Goal: Ask a question: Seek information or help from site administrators or community

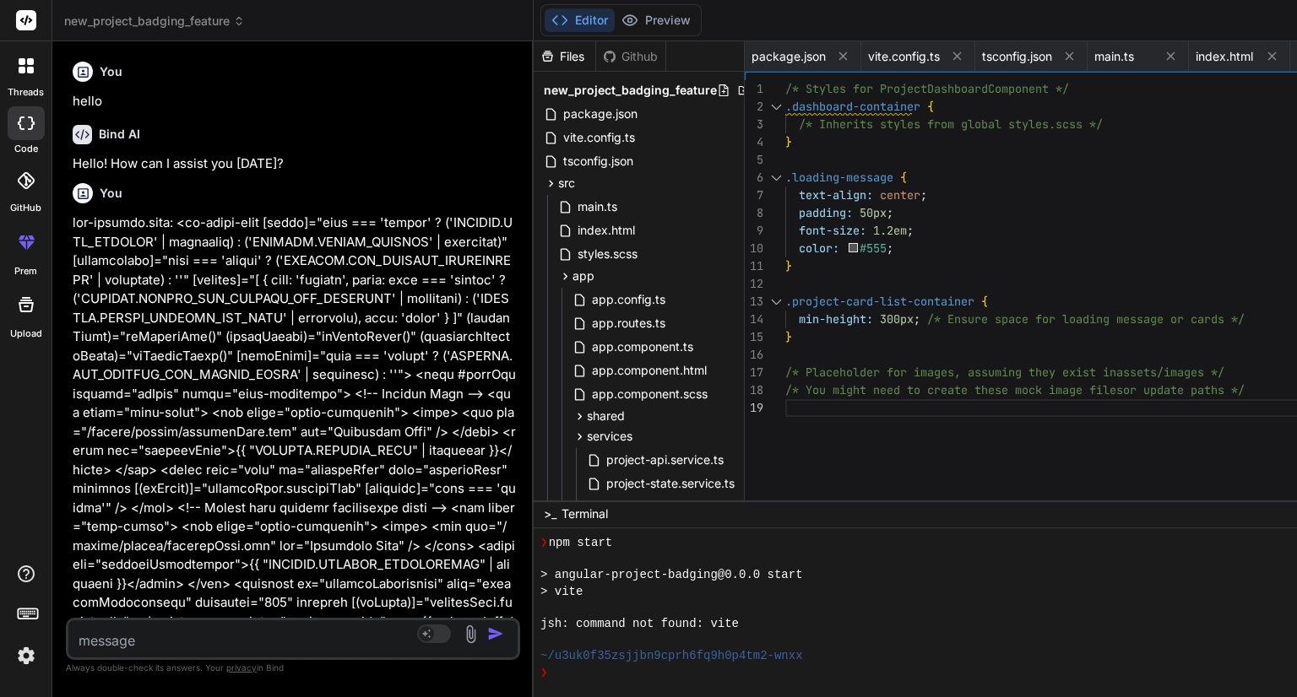
scroll to position [1118, 0]
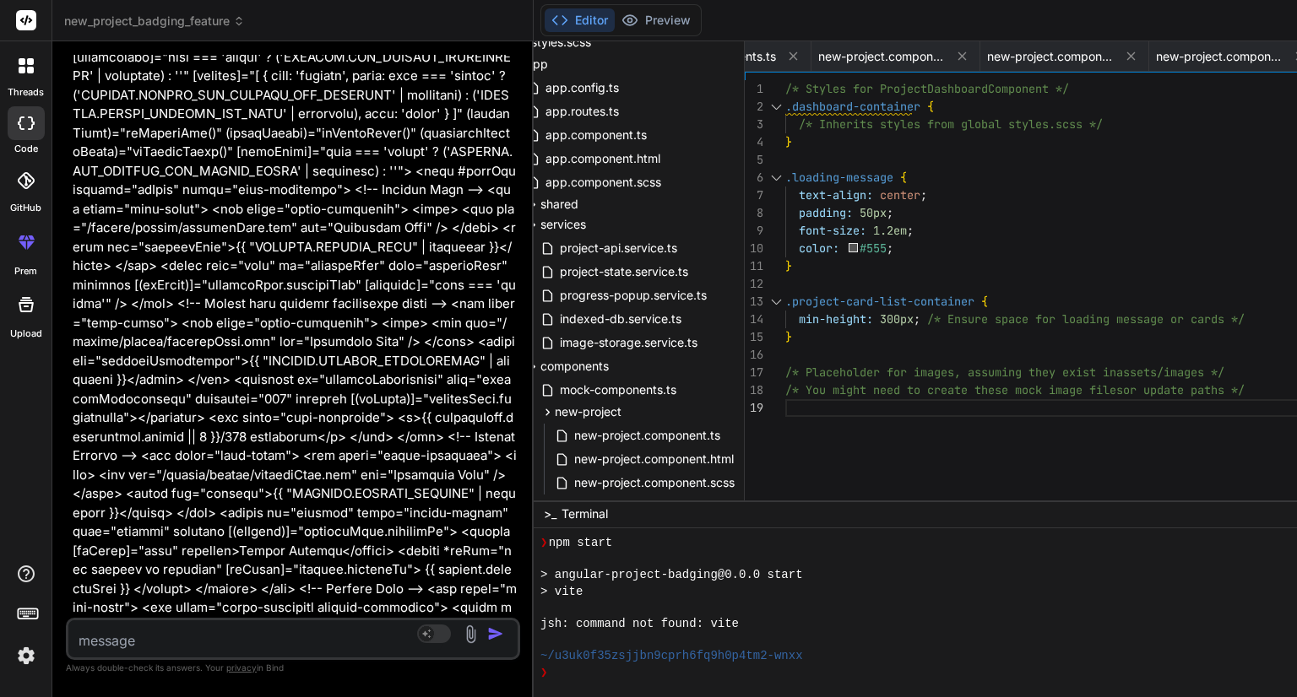
click at [272, 640] on textarea at bounding box center [255, 636] width 374 height 30
paste textarea "<div class="card-grid"> <div *ngFor="let project of projects; let i = index" cl…"
type textarea "<div class="card-grid"> <div *ngFor="let project of projects; let i = index" cl…"
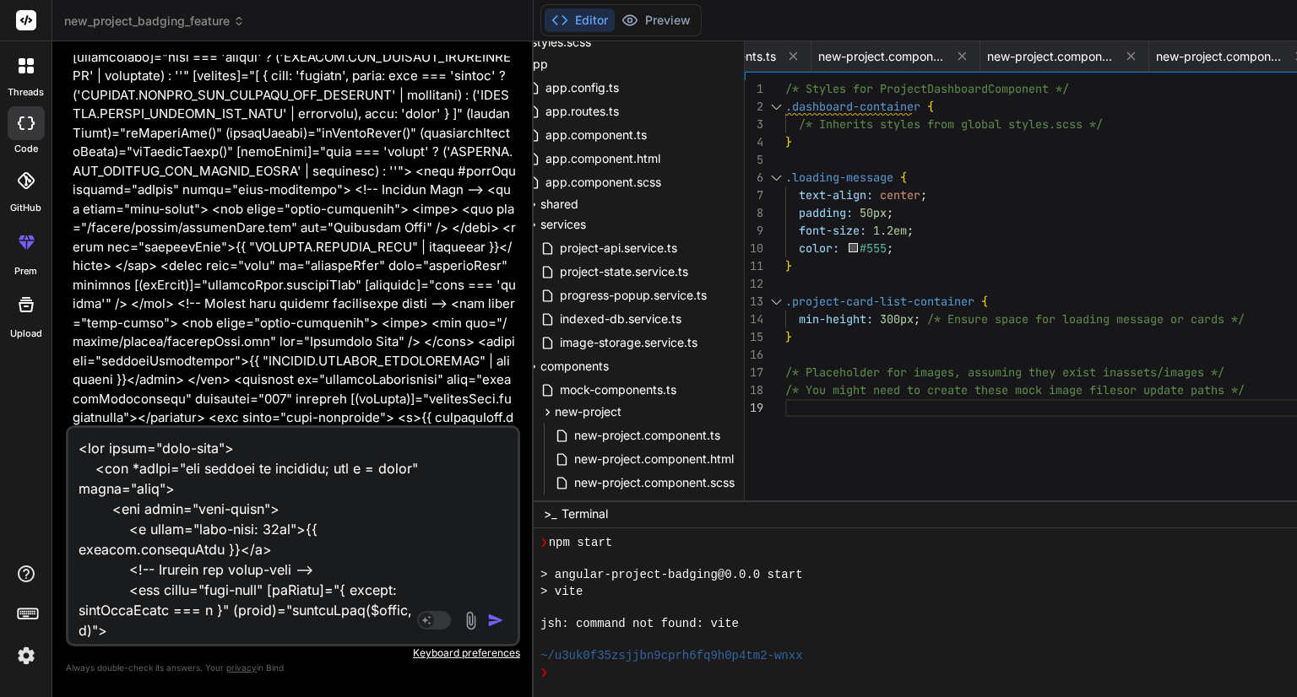
scroll to position [12867, 0]
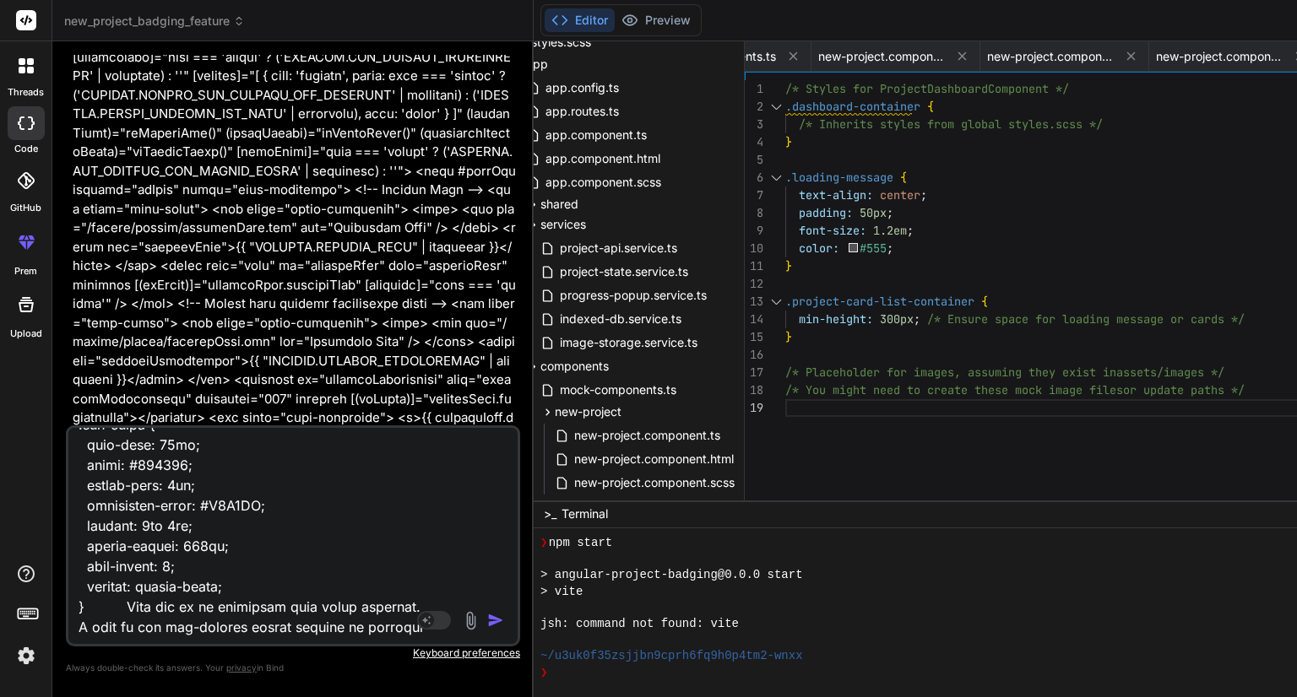
type textarea "x"
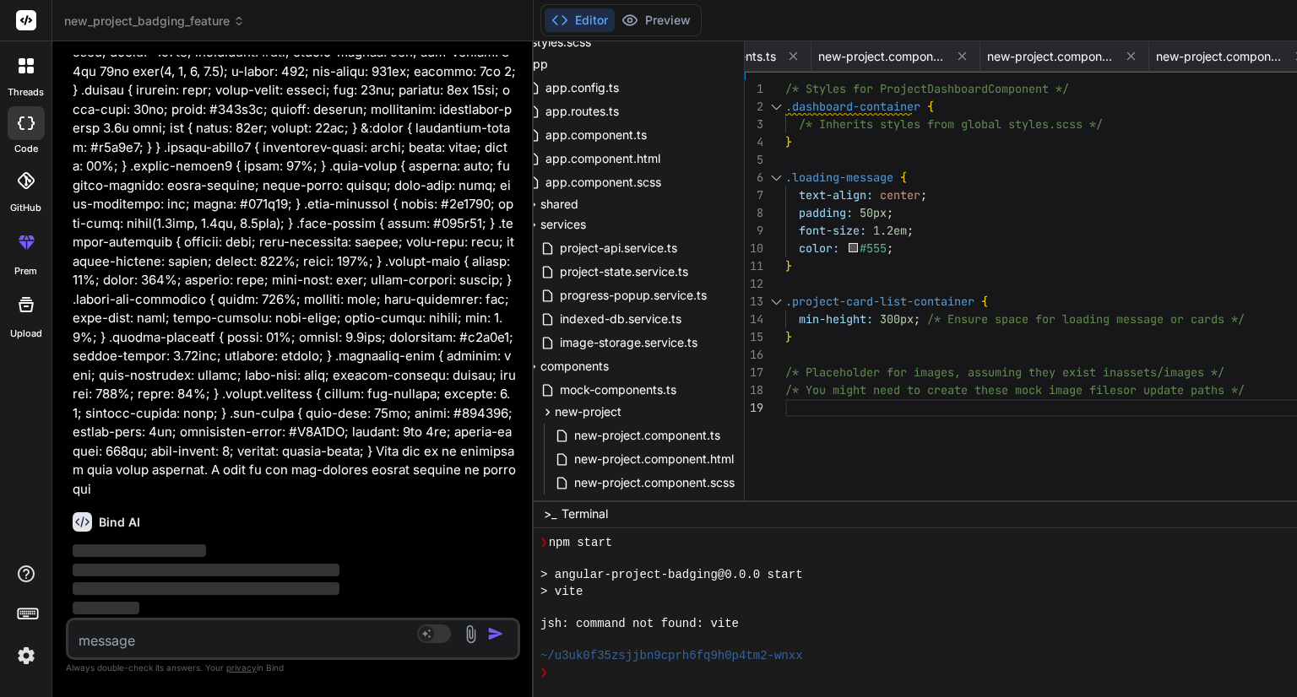
scroll to position [16469, 0]
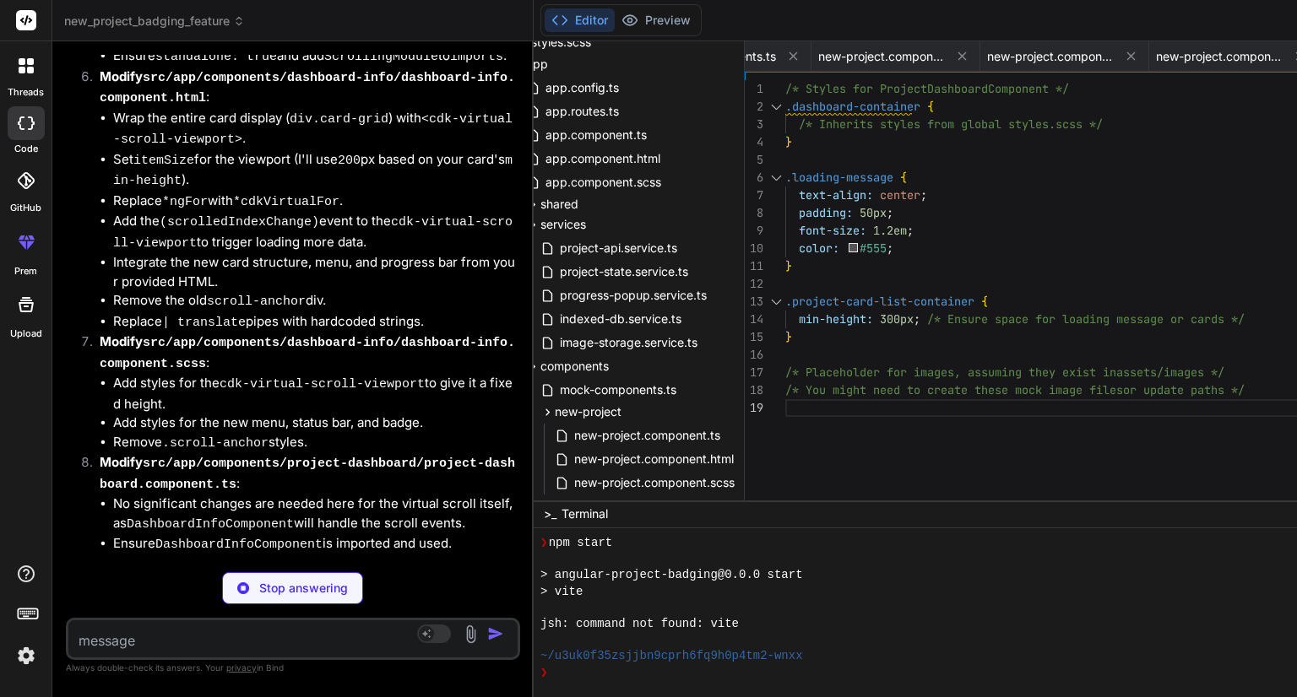
type textarea "x"
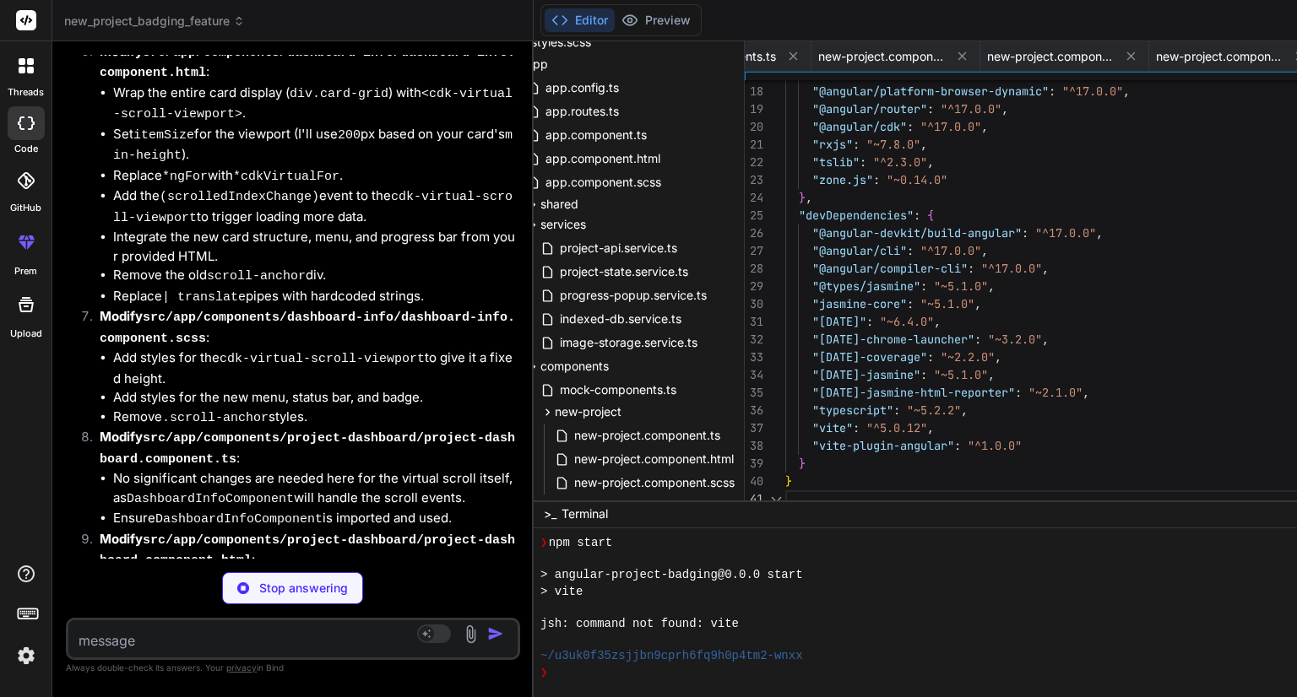
scroll to position [0, 0]
type textarea "x"
type textarea "import { defineConfig } from 'vite'; import angular from '@analogjs/vite-plugin…"
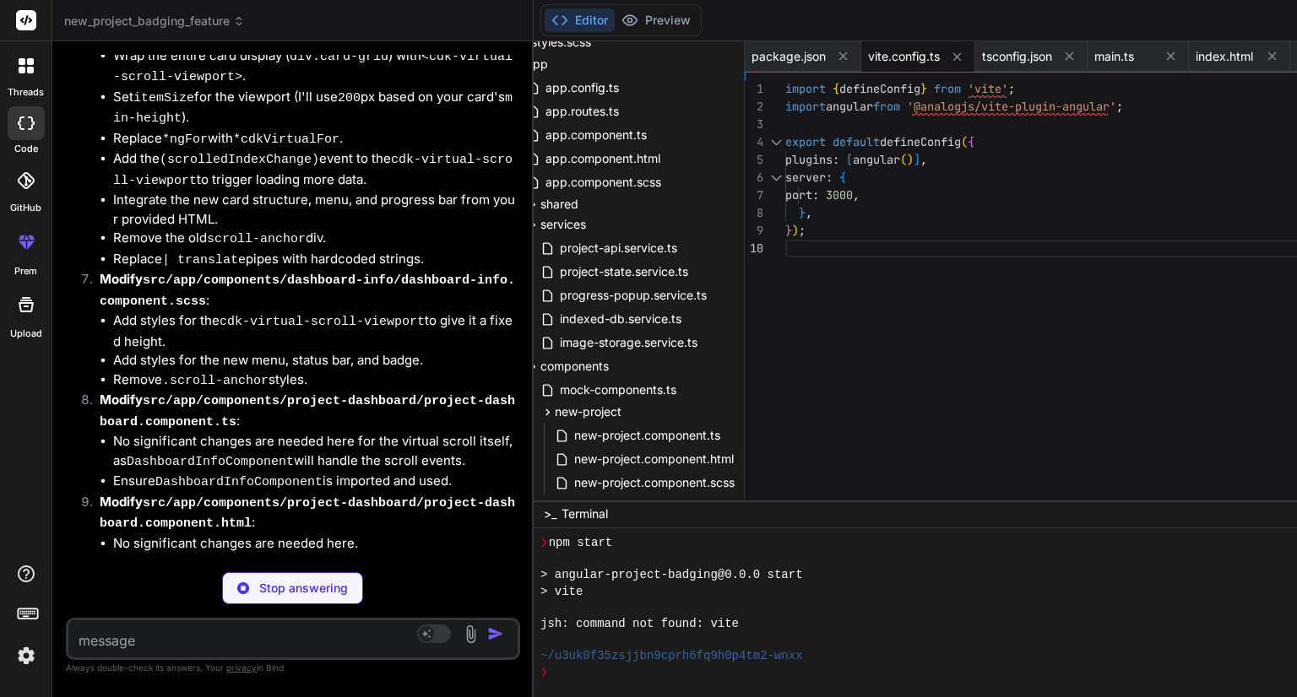
type textarea "x"
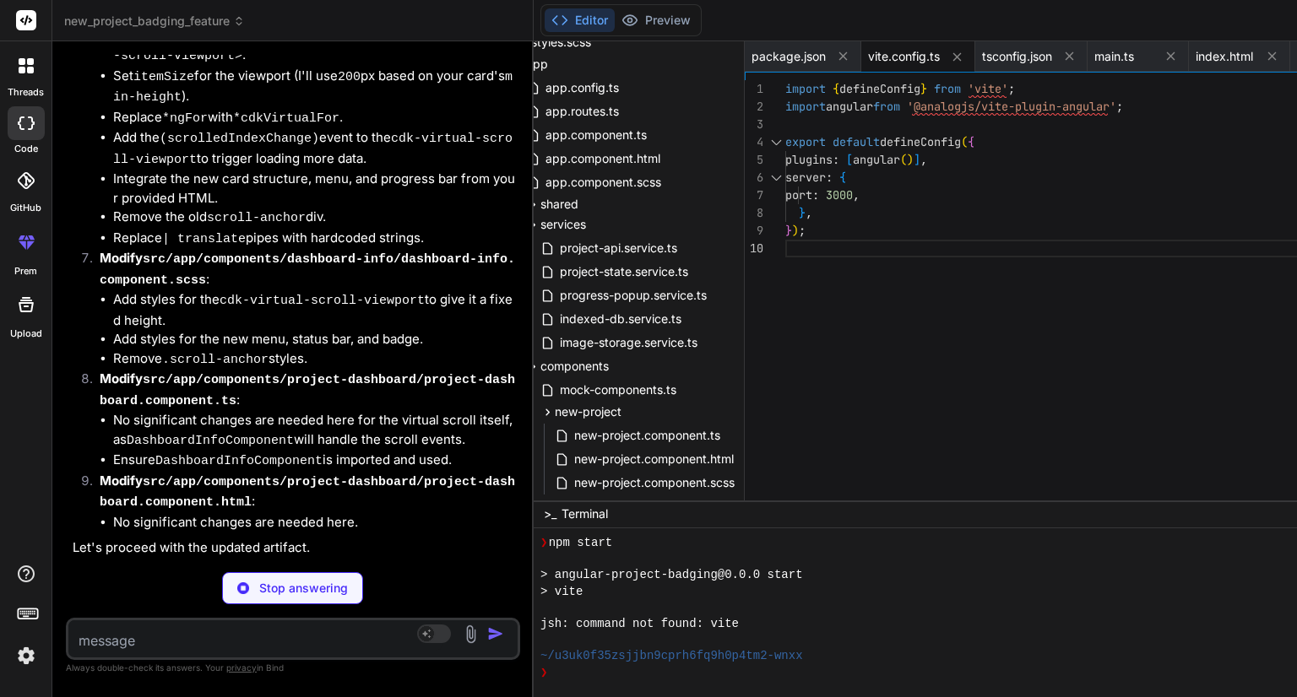
type textarea "} }"
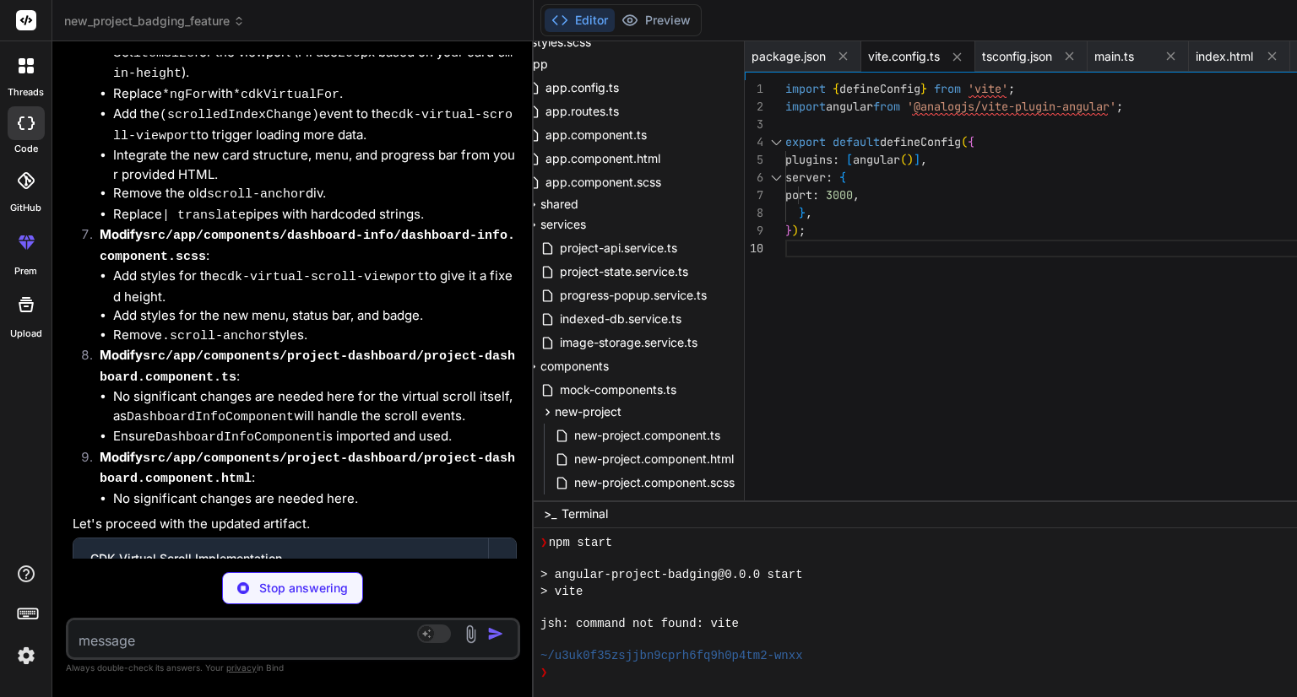
type textarea "x"
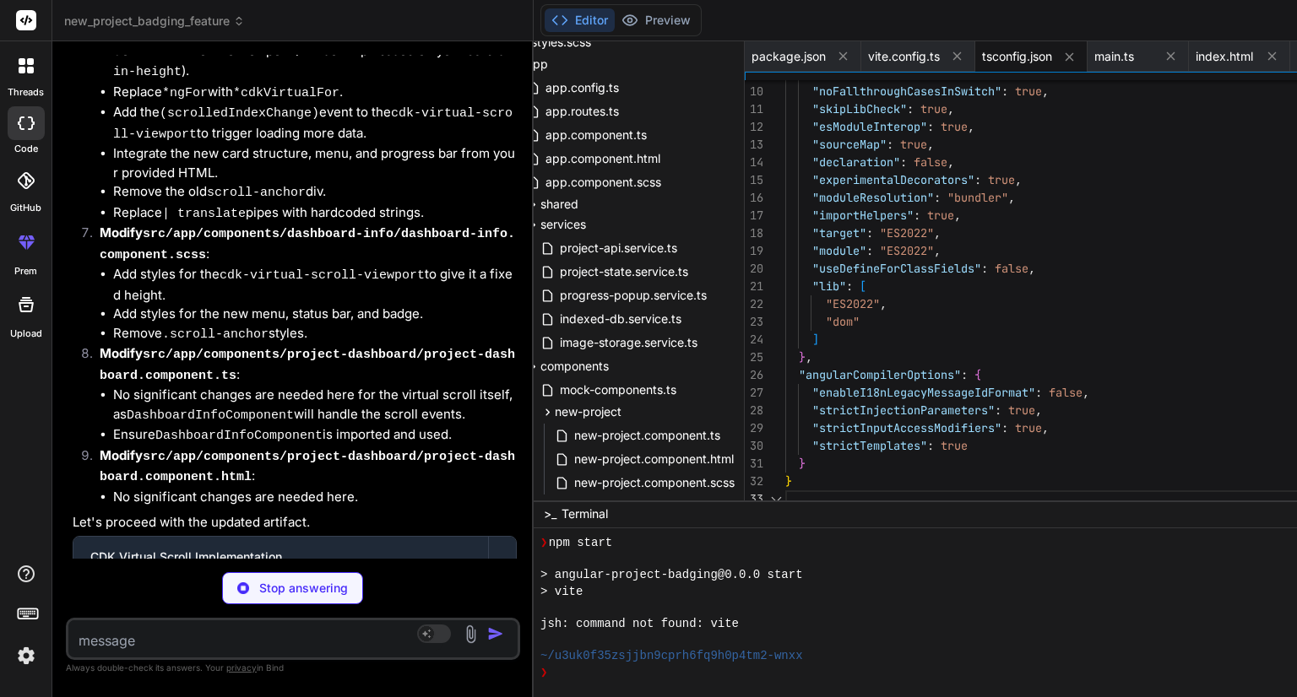
type textarea "import { bootstrapApplication } from '@angular/platform-browser'; import { appC…"
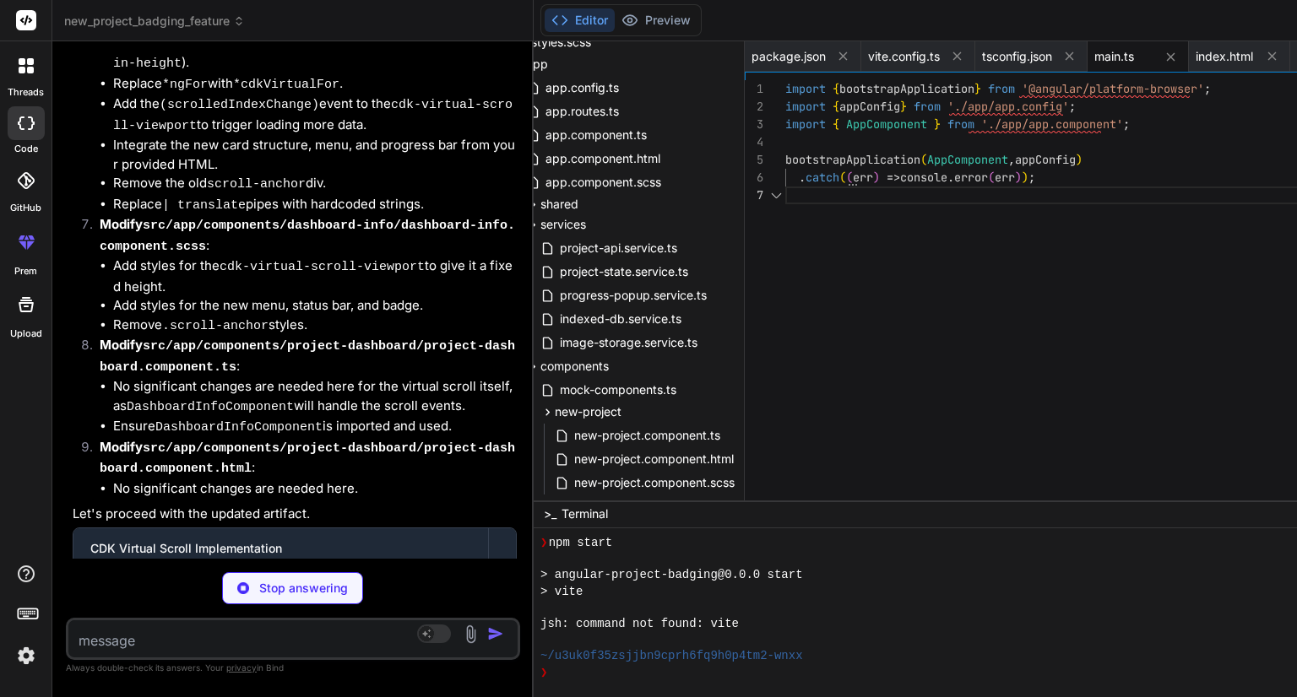
type textarea "x"
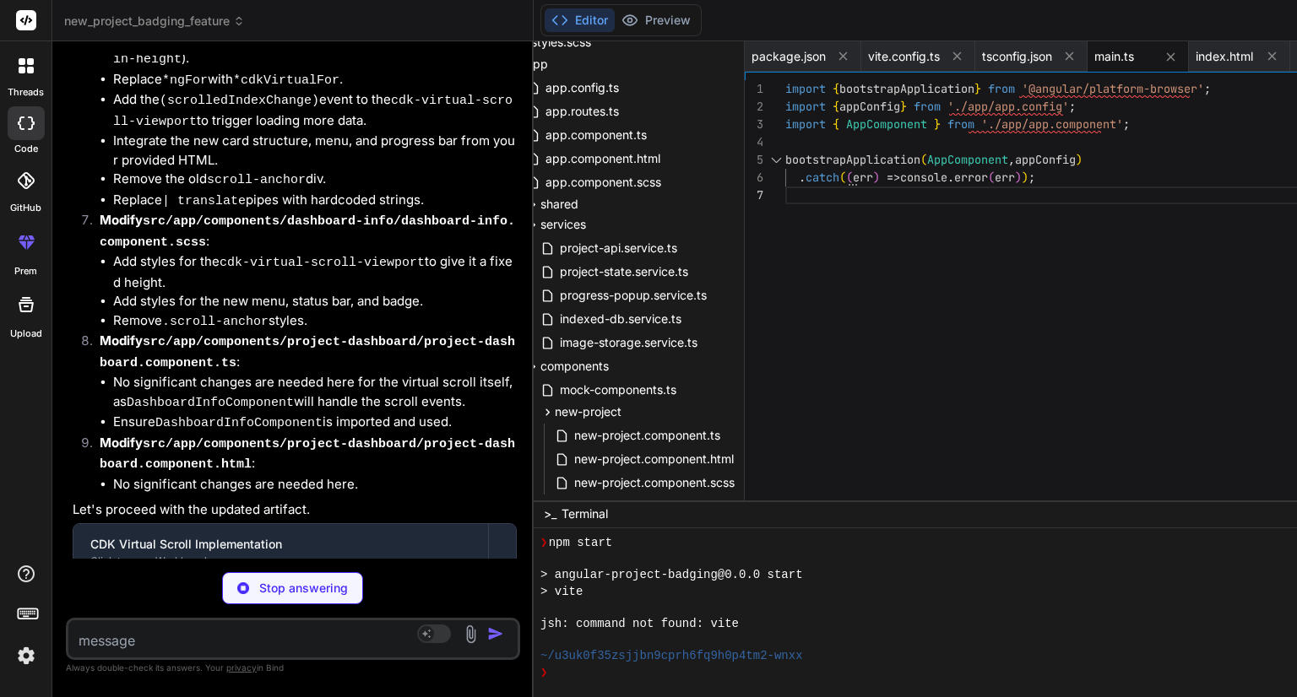
type textarea "<app-root></app-root> </body> </html>"
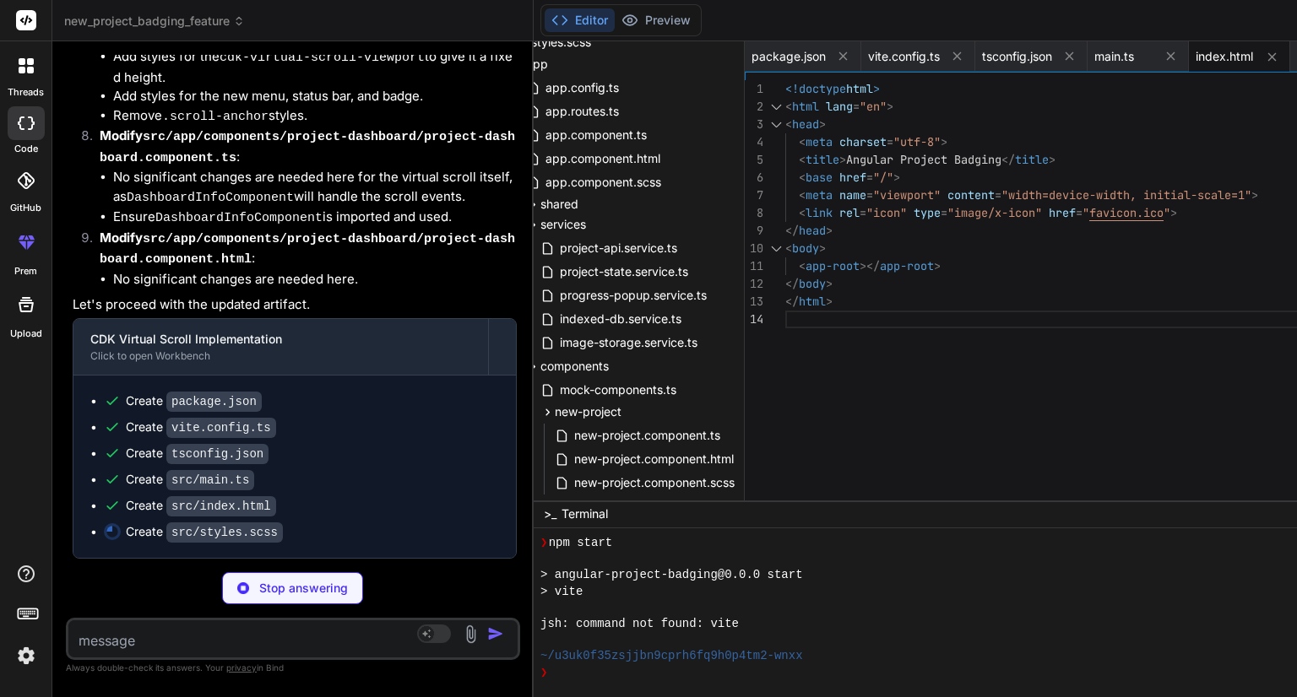
scroll to position [17882, 0]
click at [205, 378] on div "Create package.json Create vite.config.ts Create tsconfig.json Create src/main.…" at bounding box center [294, 467] width 442 height 182
type textarea "x"
type textarea "opacity: 0.8; }"
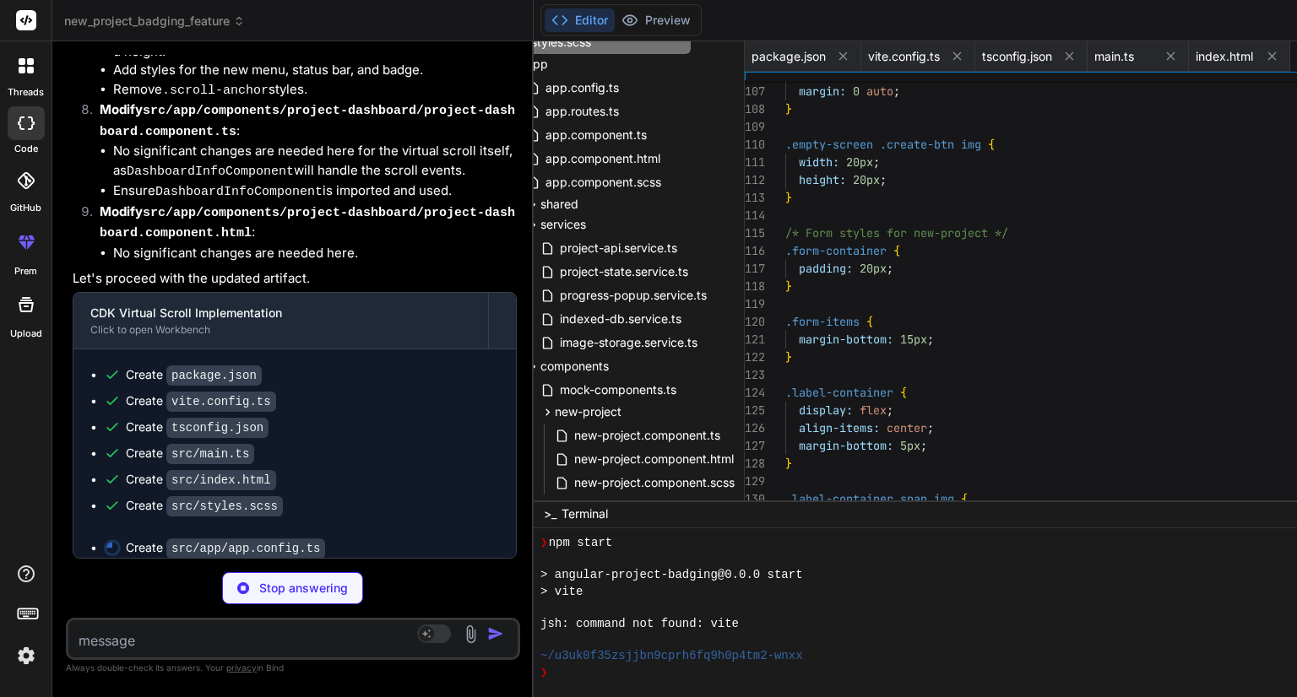
type textarea "x"
type textarea "provideRouter(routes), provideClientHydration(), provideAnimations(), // Add pr…"
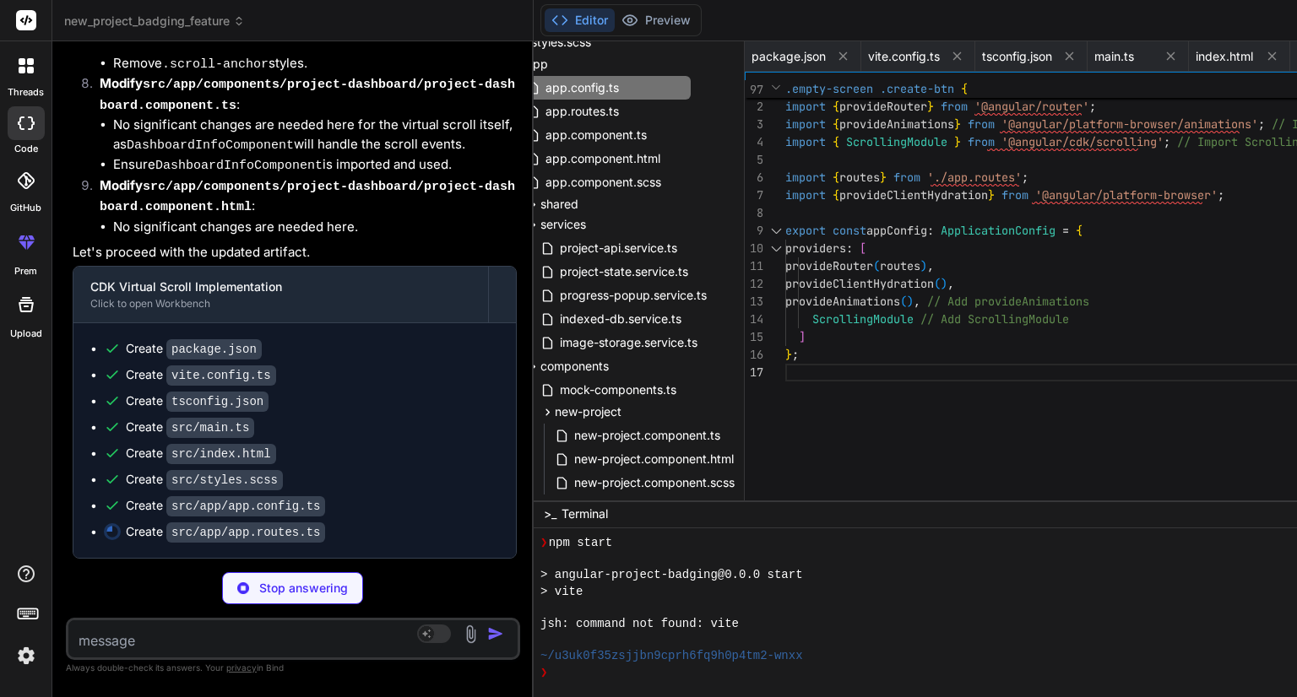
type textarea "x"
type textarea "import { Routes } from '@angular/router'; import { ProjectDashboardComponent } …"
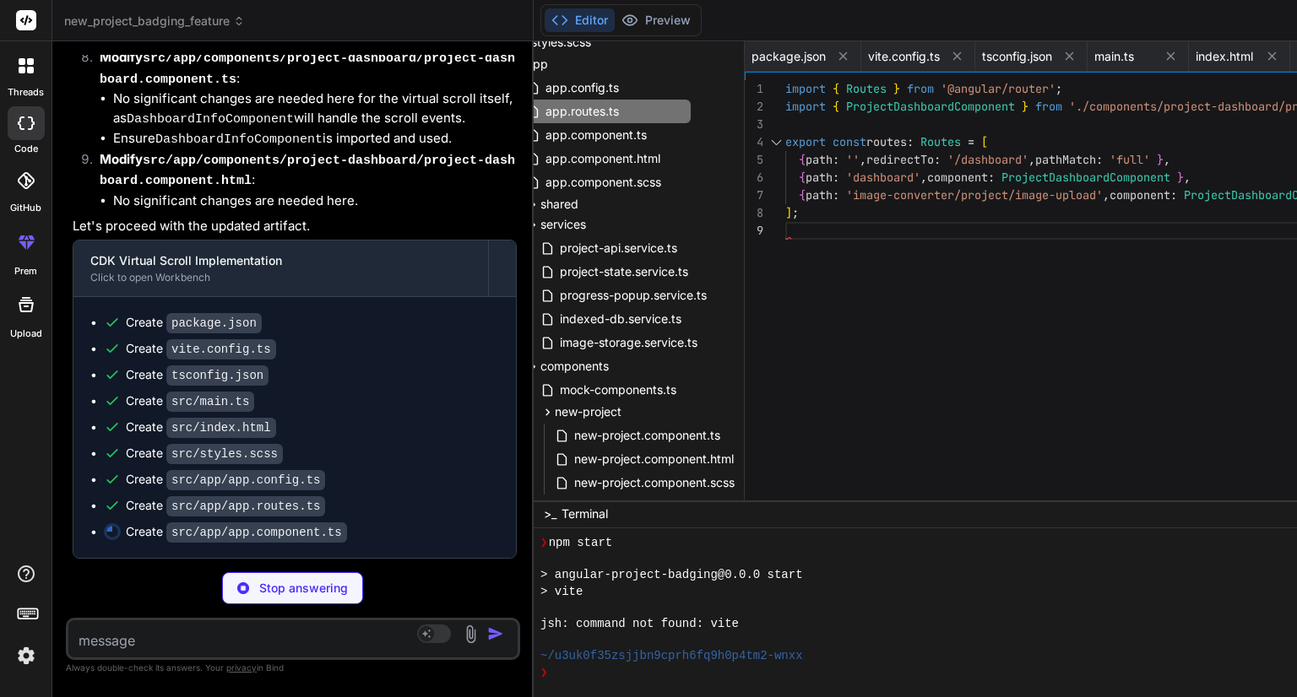
type textarea "x"
type textarea "styleUrls: ['./app.component.scss'] }) export class AppComponent { title = 'ang…"
type textarea "x"
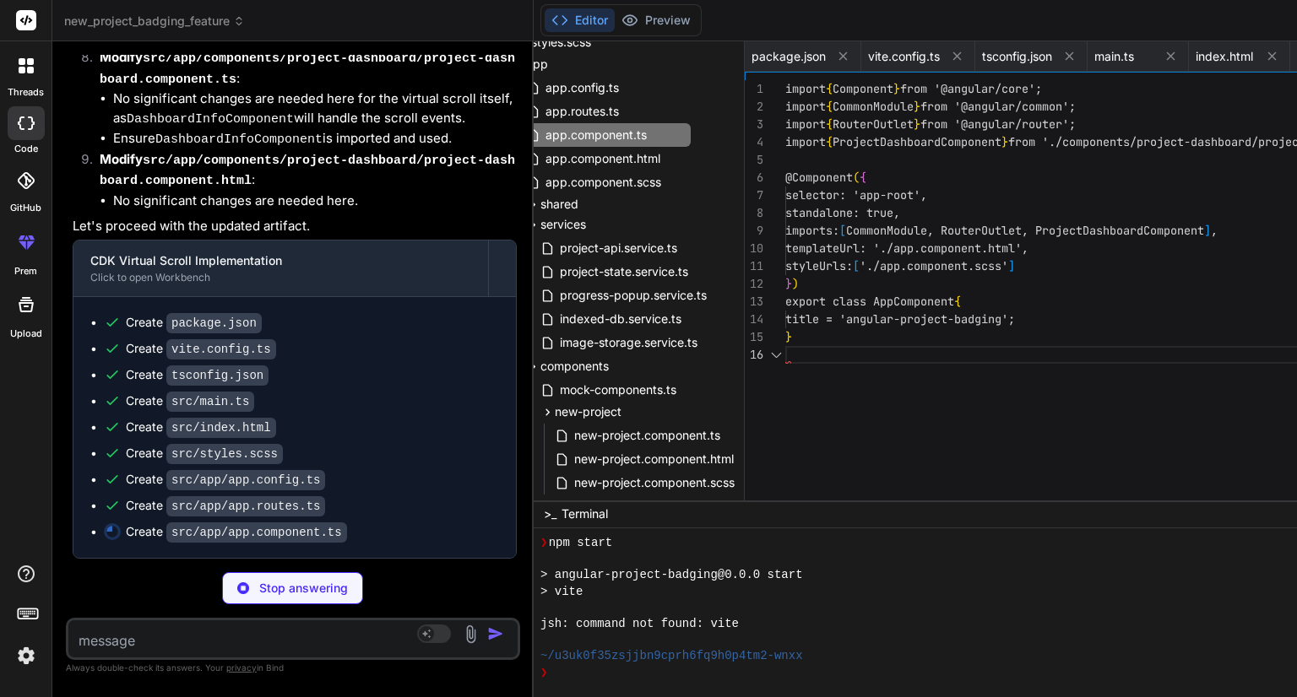
type textarea "<router-outlet></router-outlet>"
type textarea "x"
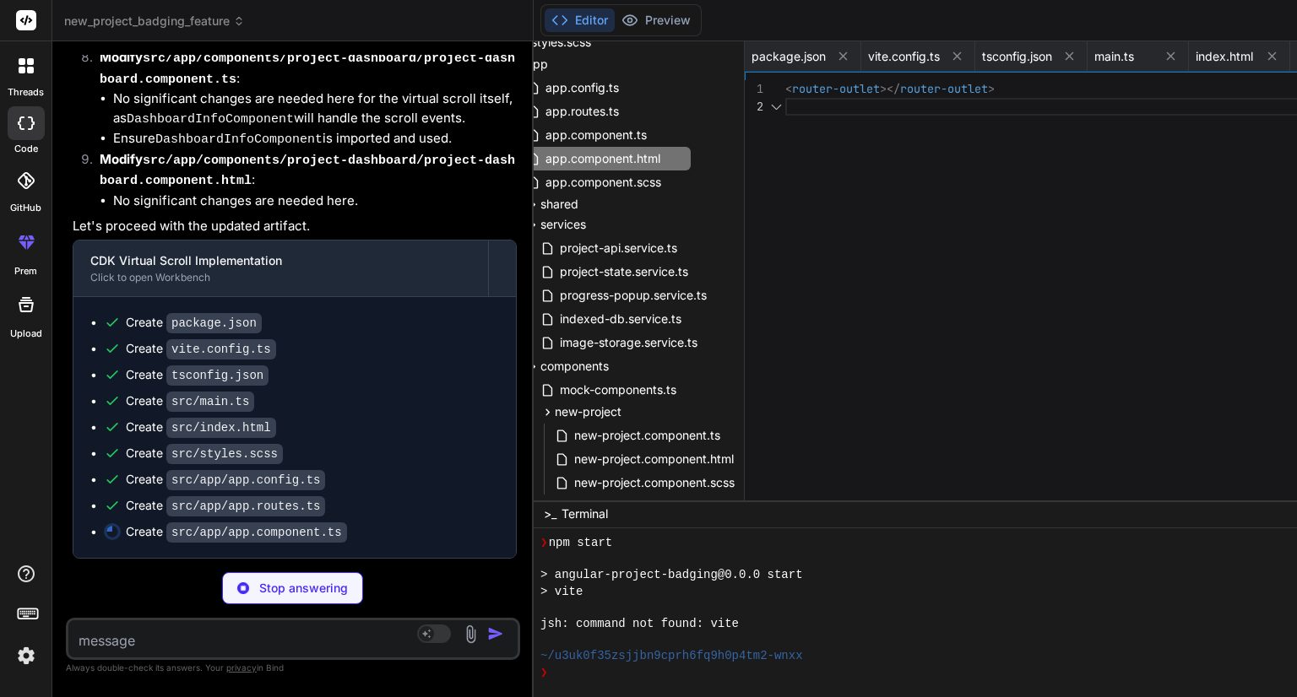
type textarea "/* App Component Styles */ :host { display: block; height: 100%; width: 100%; }"
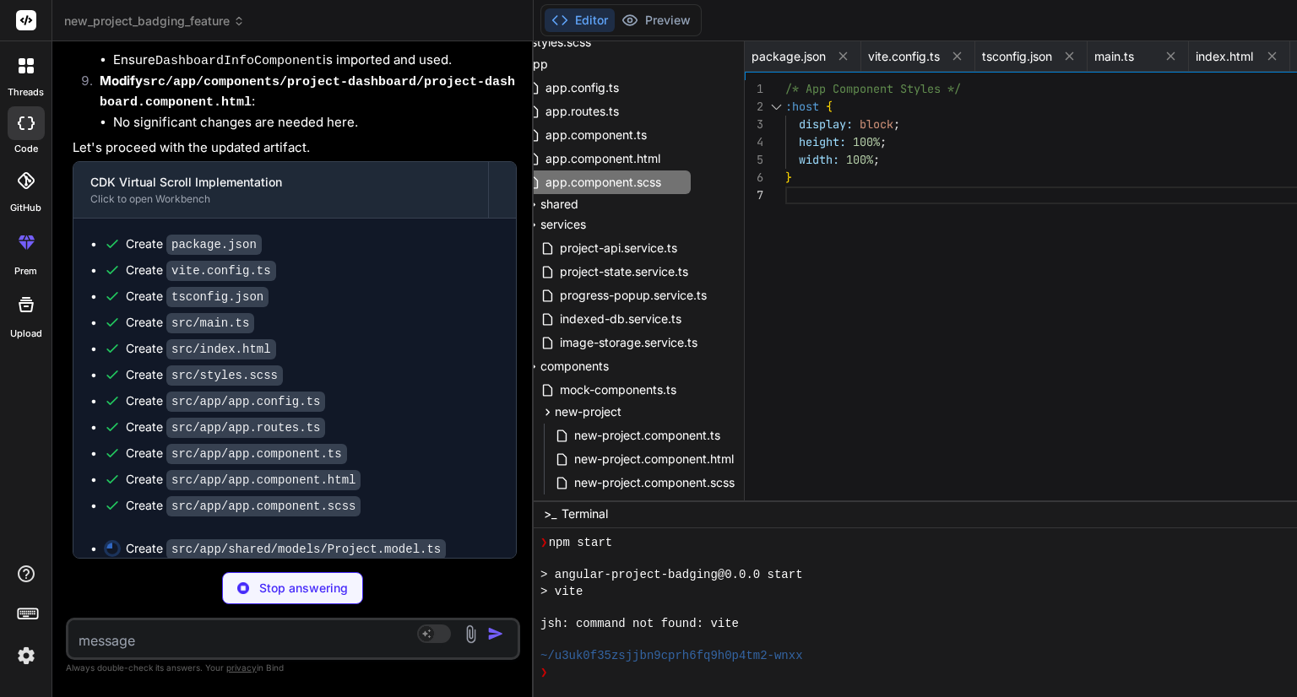
scroll to position [18037, 0]
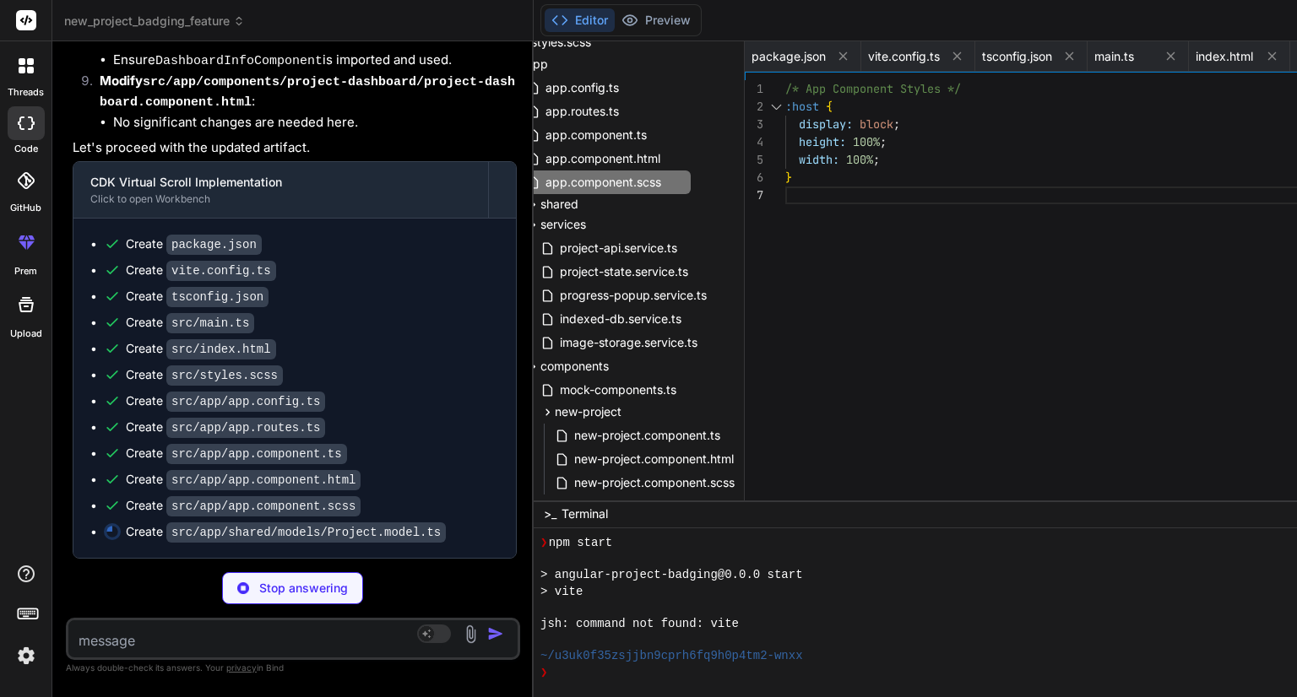
type textarea "x"
type textarea "pageNumber: number; pageSize: number; };"
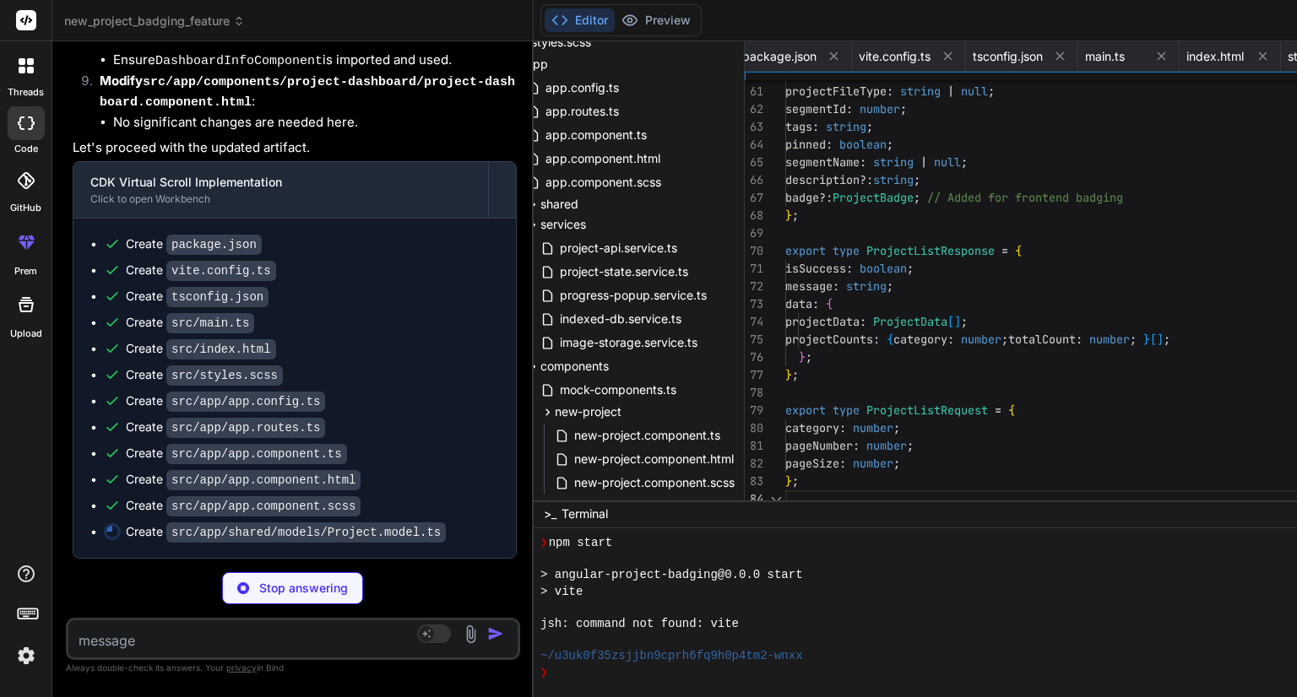
type textarea "x"
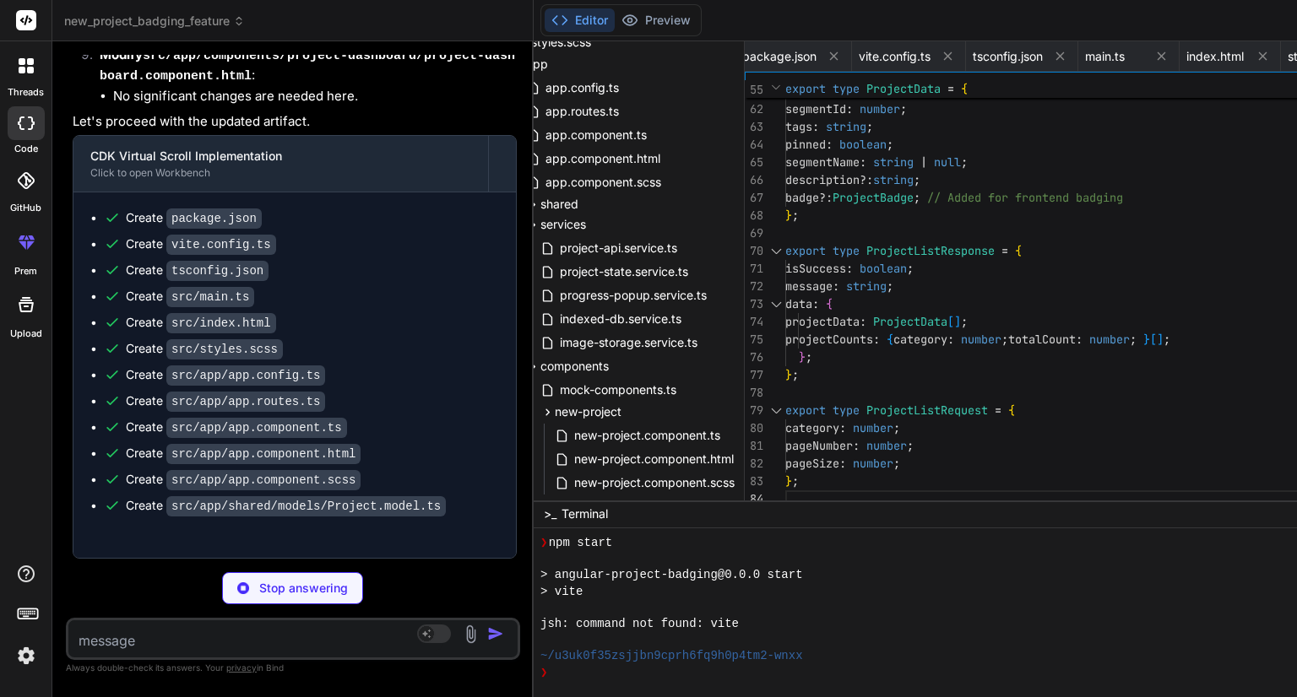
type textarea "}"
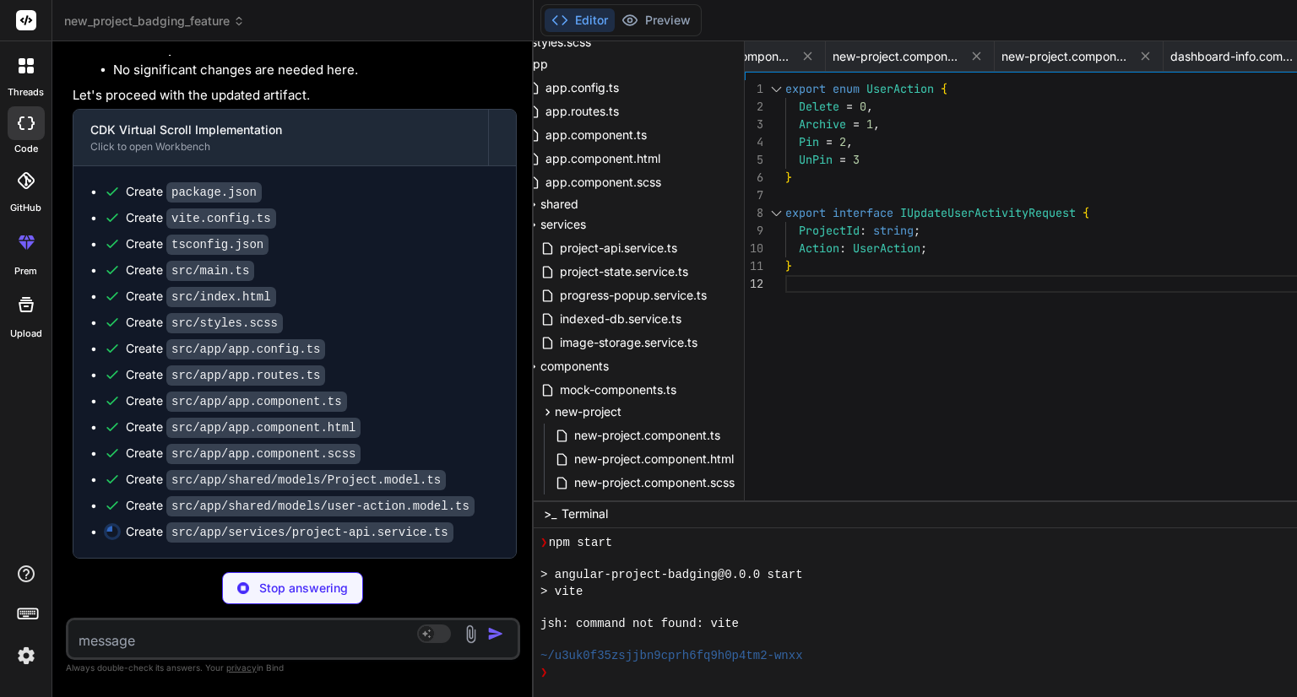
scroll to position [18089, 0]
type textarea "x"
type textarea "} return of({ isSuccess: false, message: 'Project not found' }).pipe(delay(300)…"
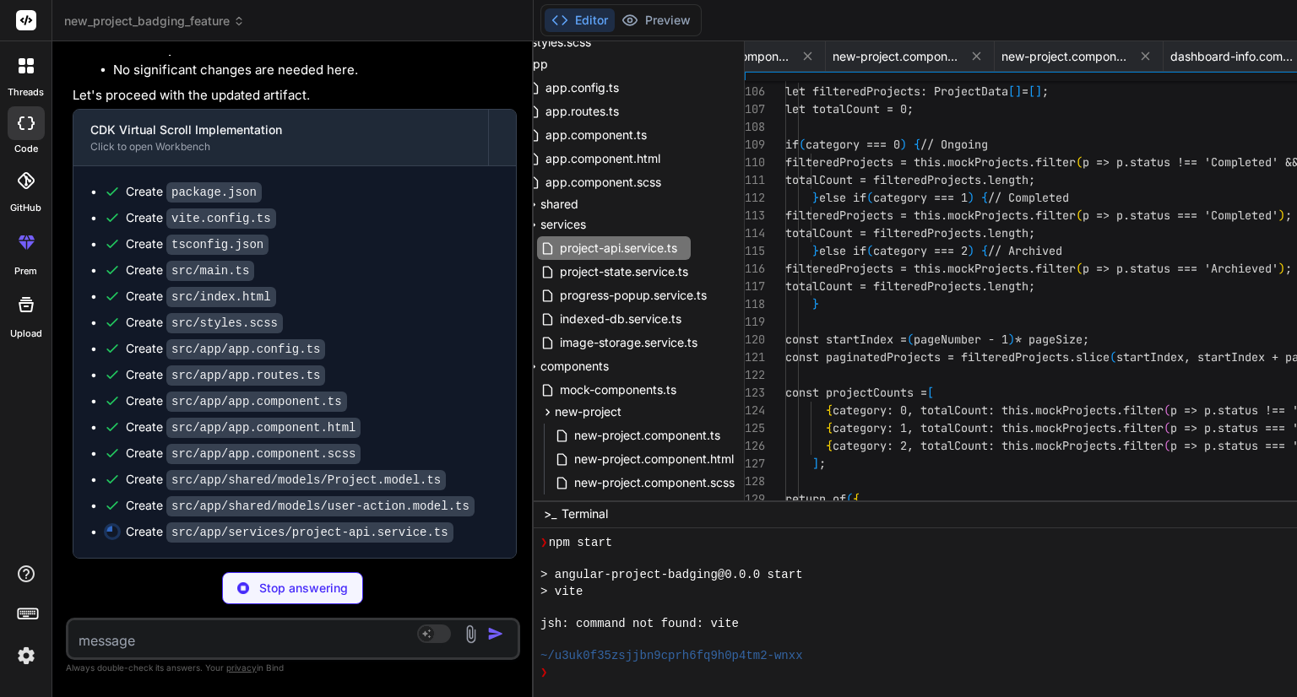
scroll to position [0, 1473]
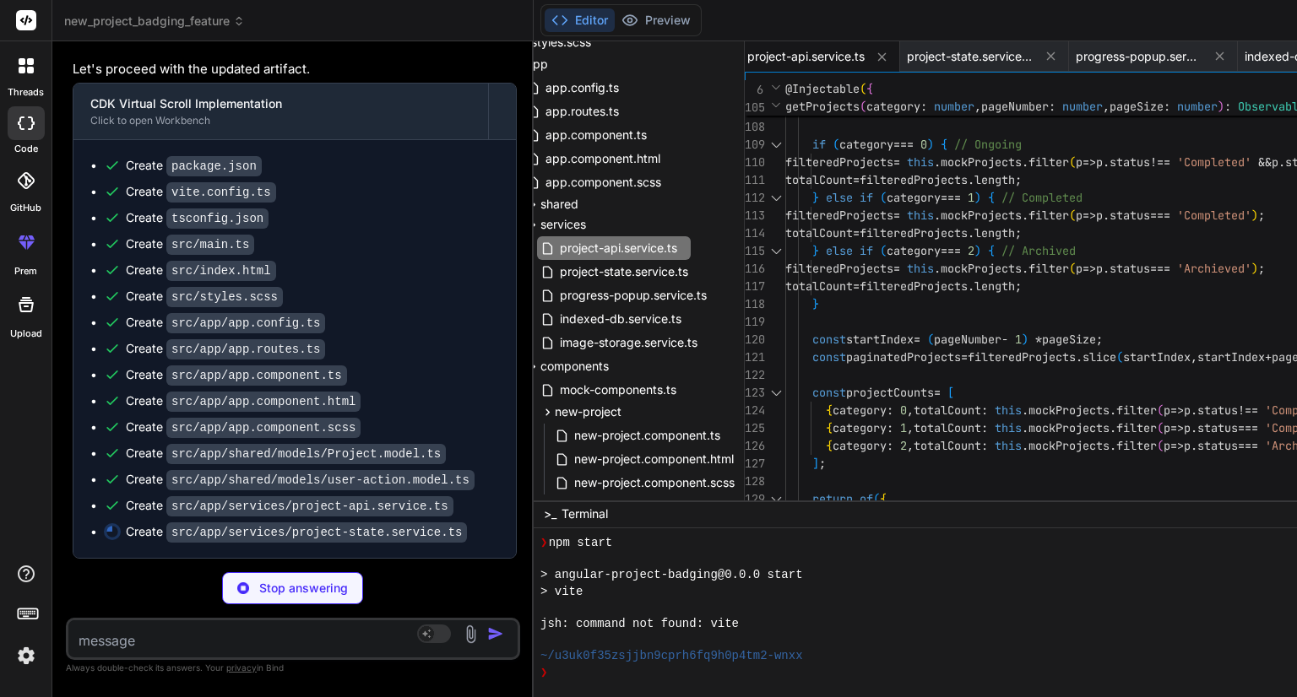
type textarea "x"
type textarea "clearProjectState(): void { this.currentProjectState = null; console.log('Proje…"
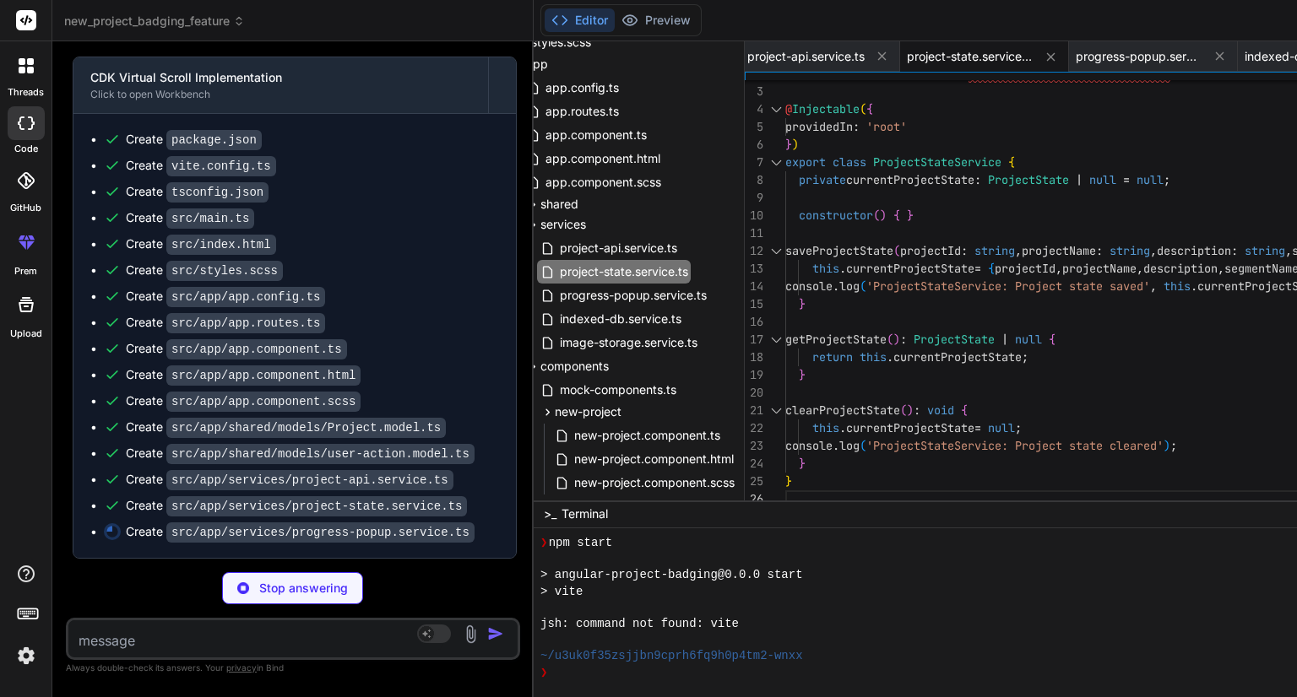
scroll to position [18142, 0]
type textarea "x"
type textarea "[DOMAIN_NAME](false); [DOMAIN_NAME](null); console.log('ProgressPopupService: P…"
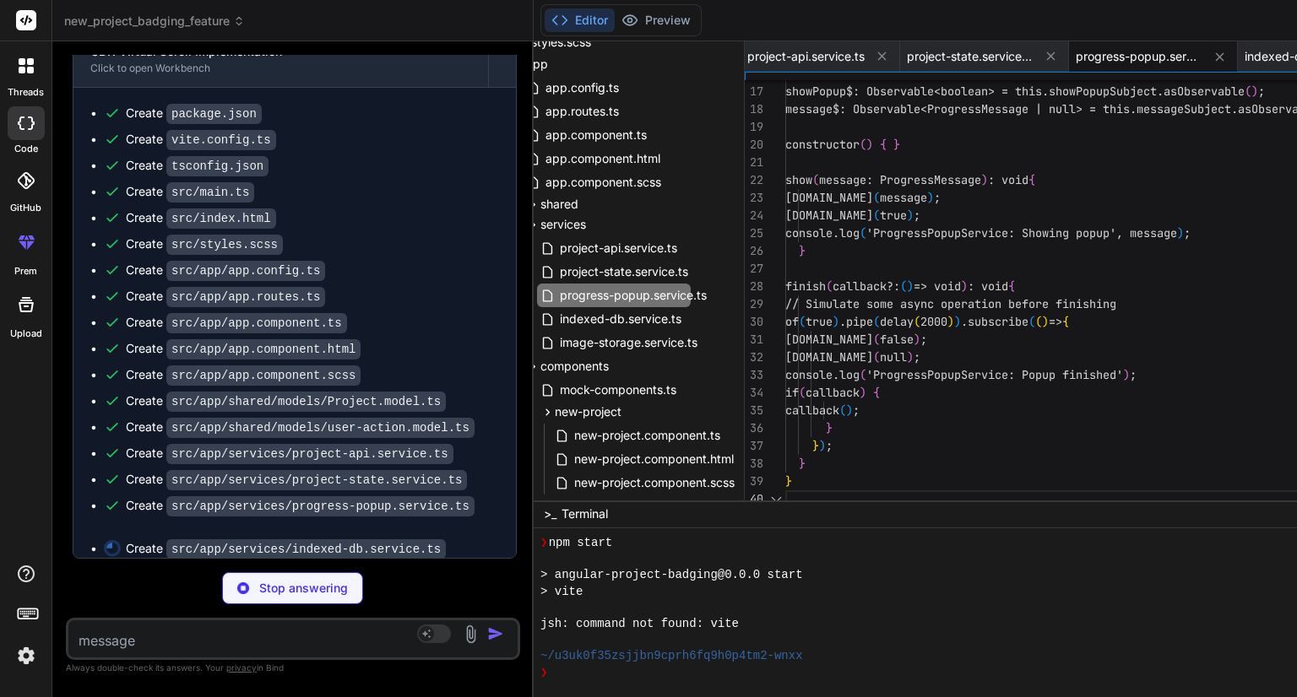
type textarea "x"
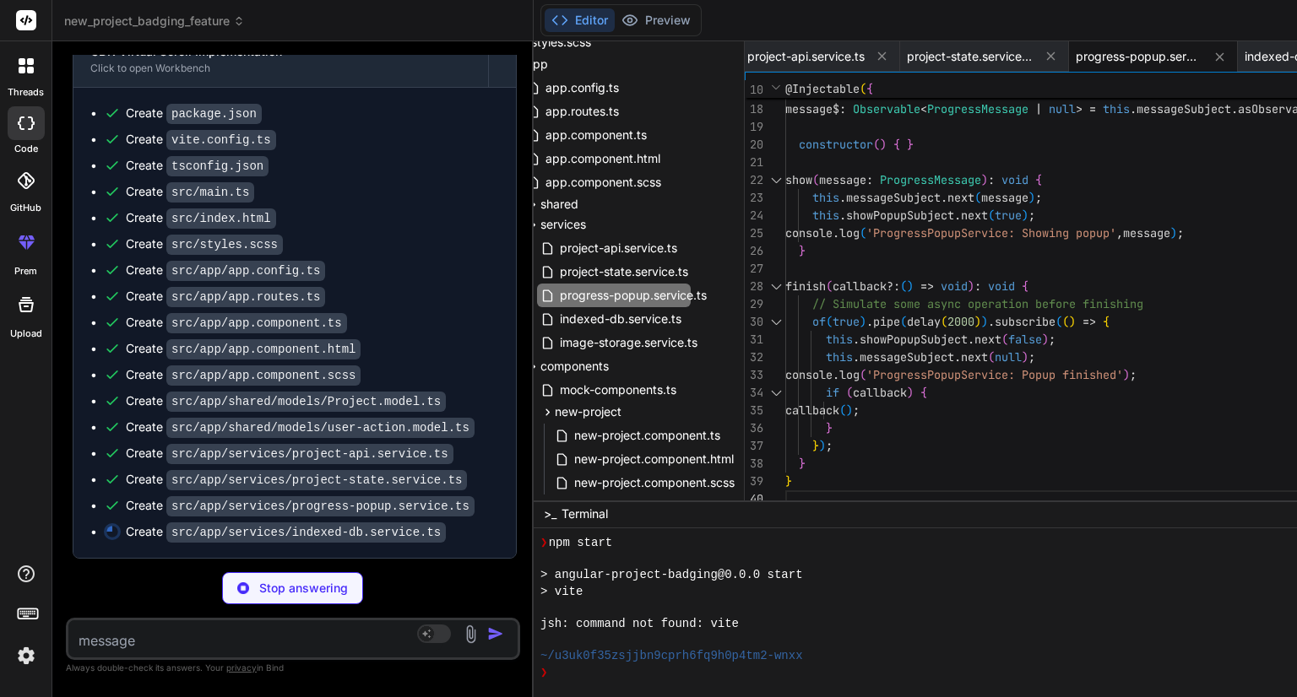
type textarea "clearImages(): Promise<void> { console.log('IndexedDbService: Clearing images..…"
type textarea "x"
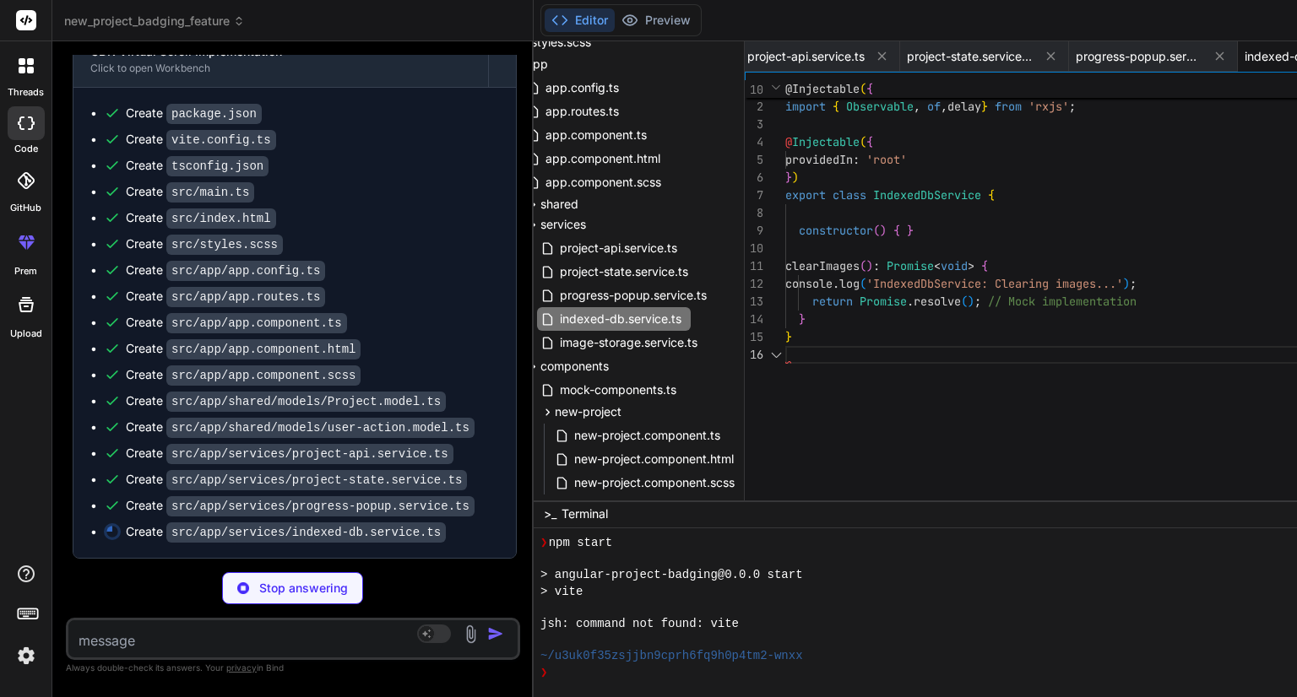
type textarea "console.log('ImageStorageService: Clearing images...'); // Mock implementation …"
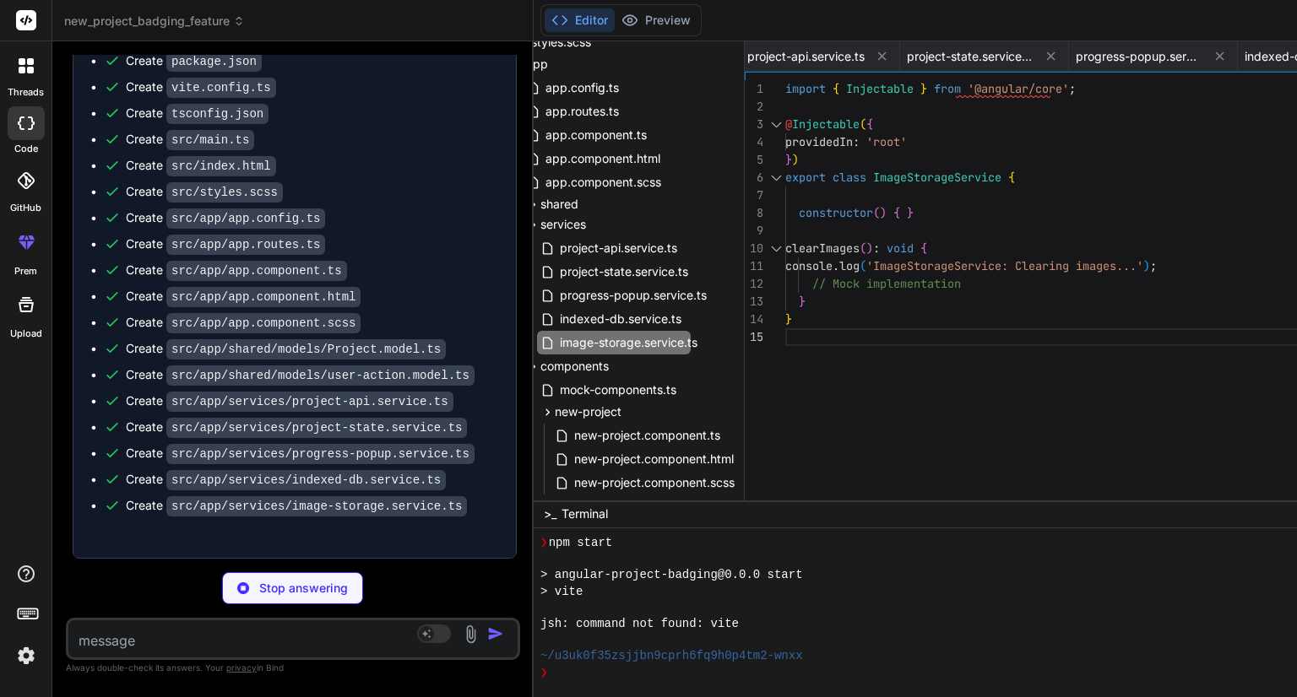
scroll to position [18219, 0]
type textarea "x"
type textarea "}"
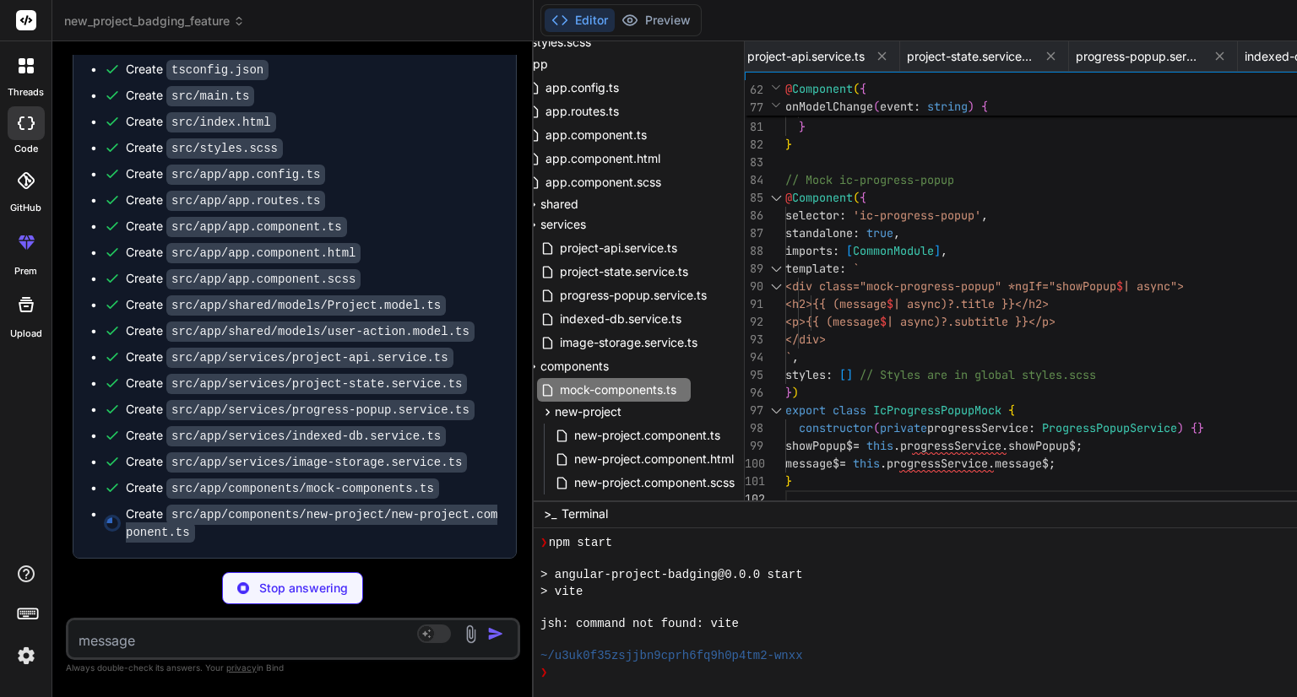
scroll to position [18263, 0]
type textarea "x"
type textarea "// Set a default segment if none is selected and in create mode if (this.mode =…"
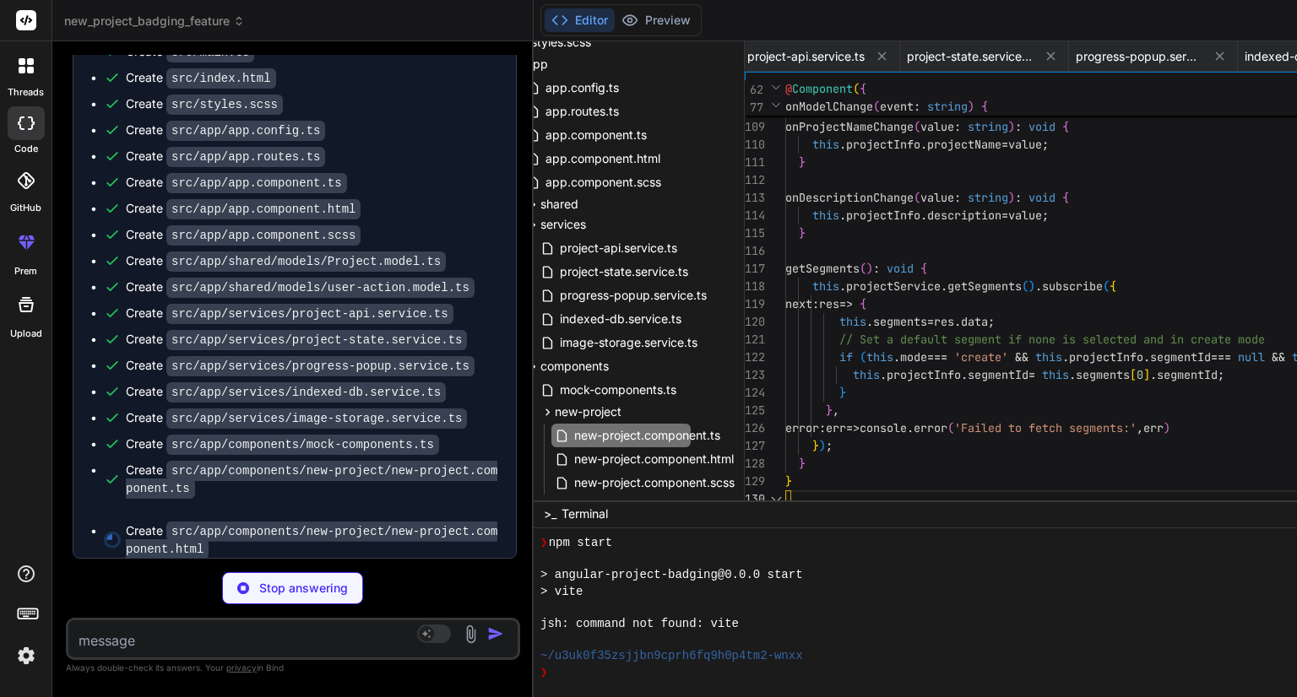
scroll to position [18306, 0]
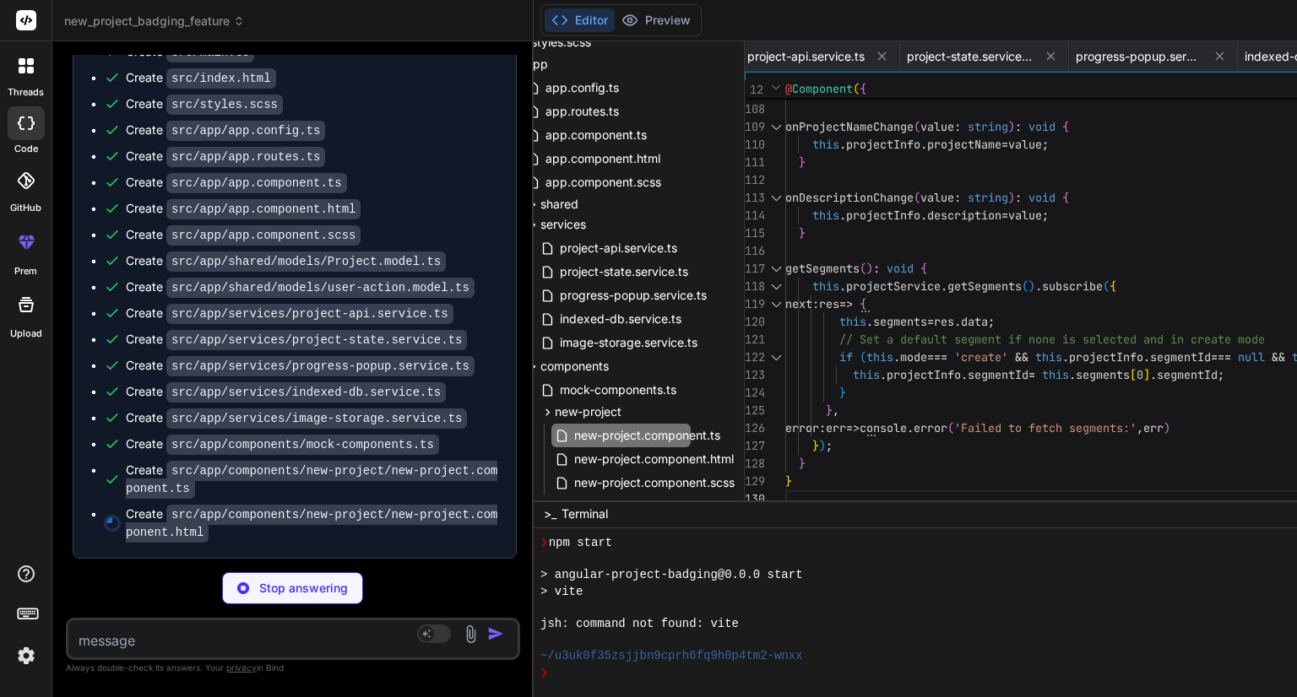
type textarea "x"
type textarea "<ic-input-block name="projectTags" [(ngModel)]="projectInfo.tags" [required]="t…"
type textarea "x"
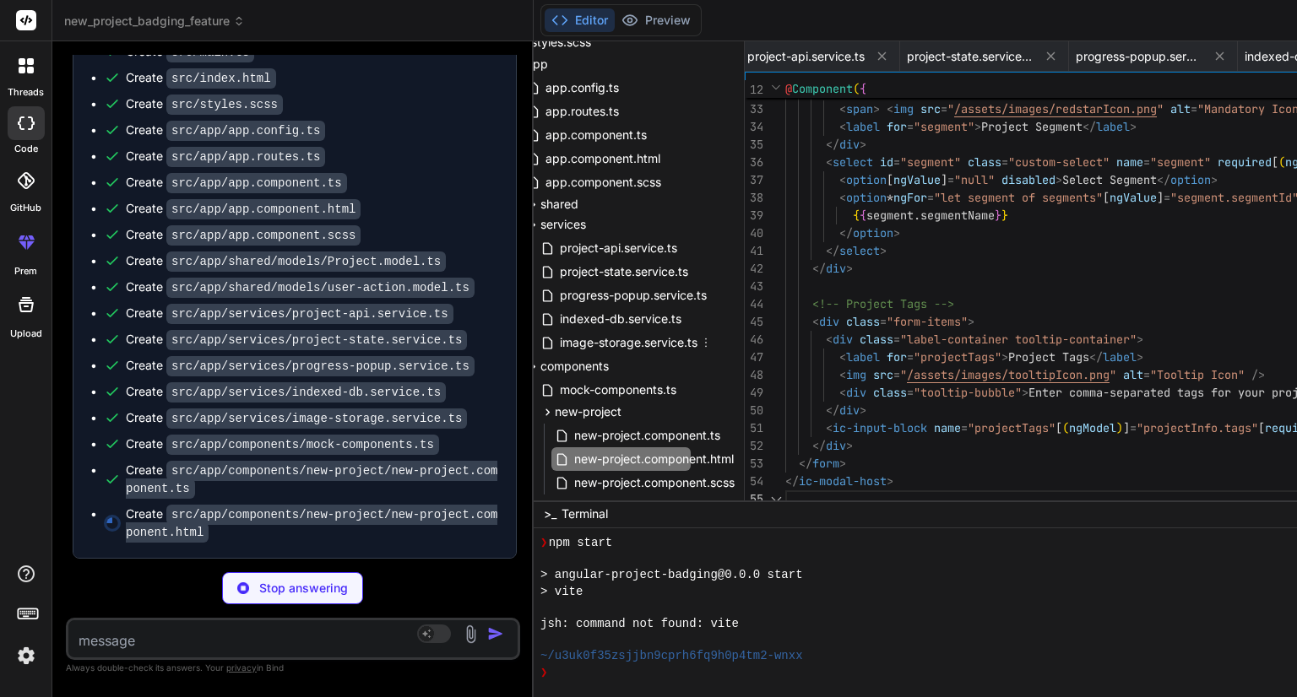
type textarea "/* Styles for NewProjectComponent */ /* No specific styles needed here, using g…"
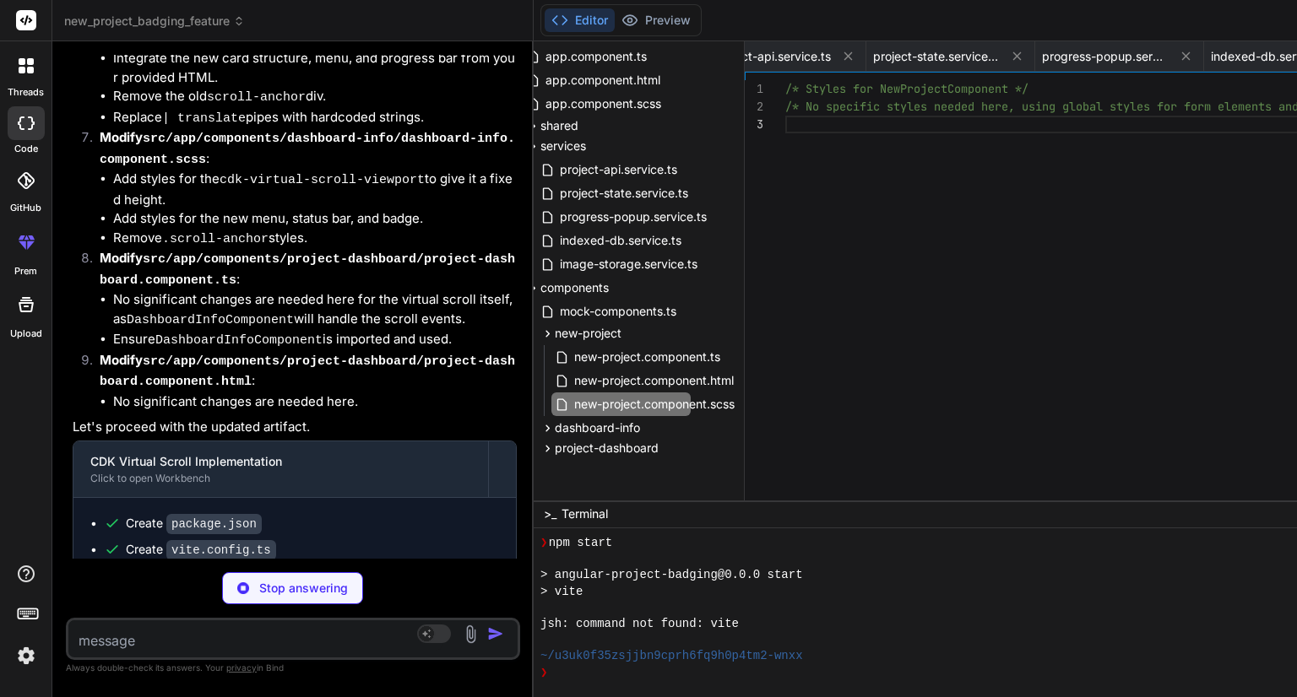
scroll to position [17174, 0]
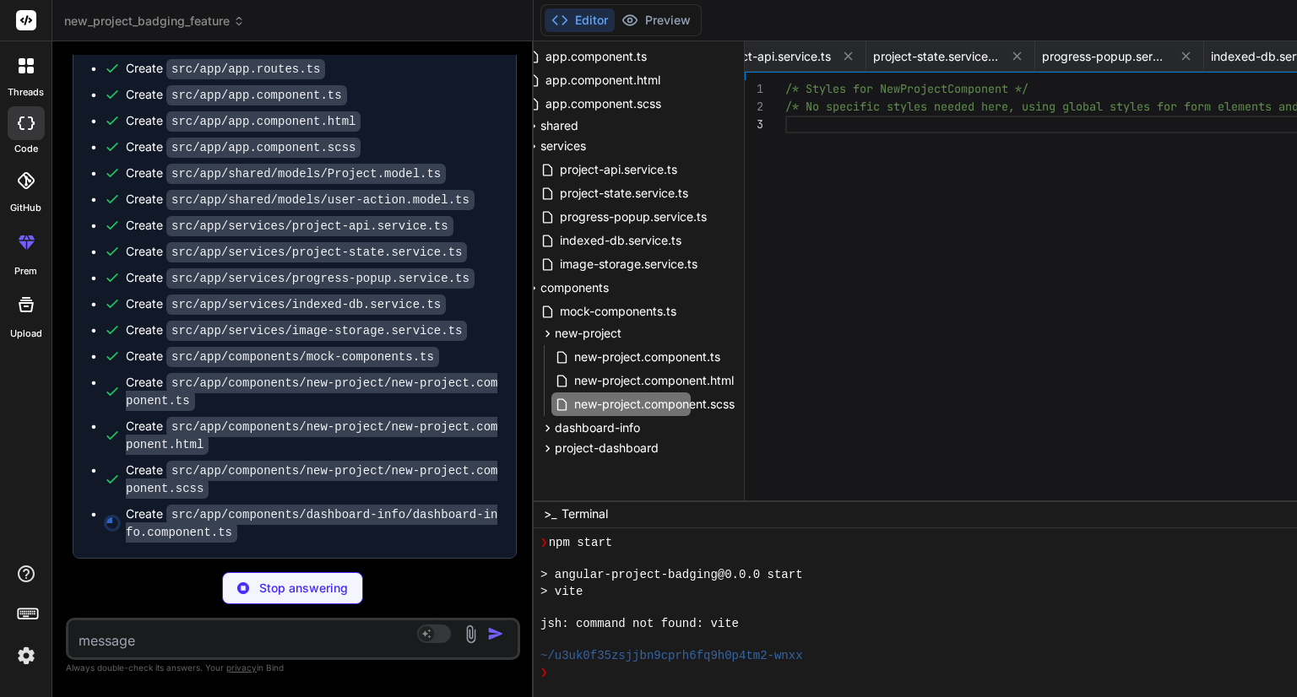
type textarea "x"
type textarea "// Reassign the projects array with pinned projects first this.projects = [...p…"
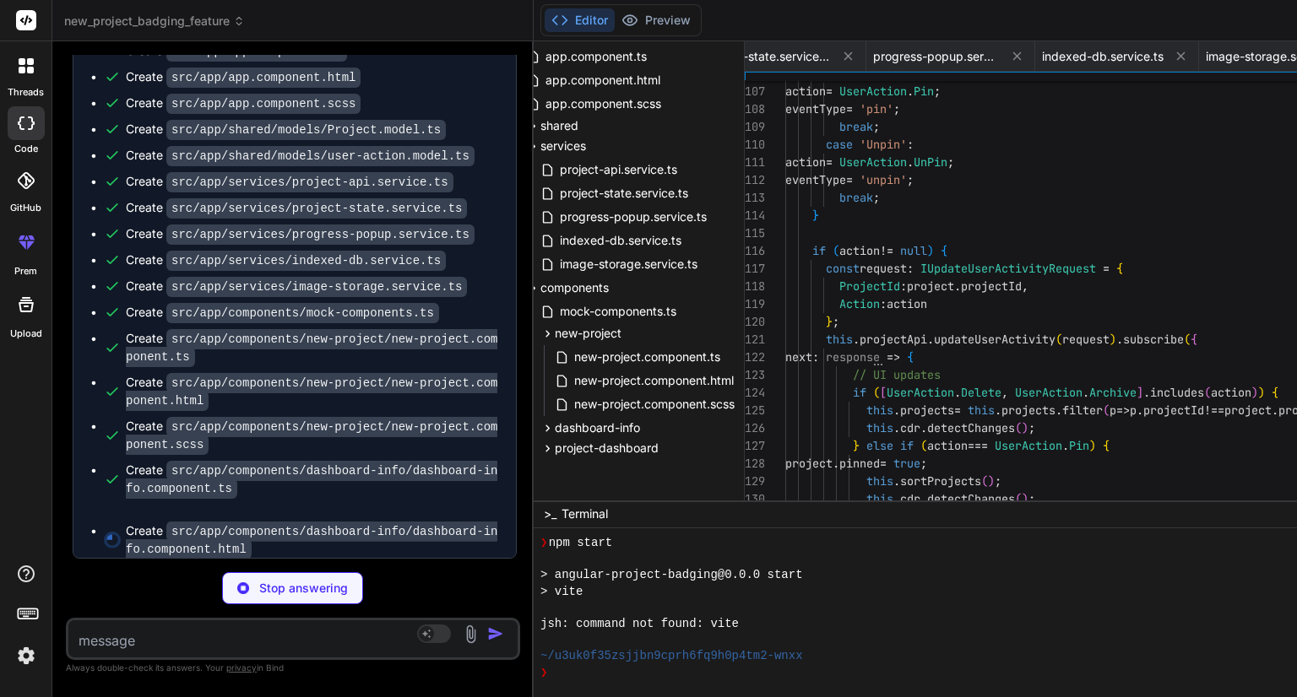
scroll to position [18437, 0]
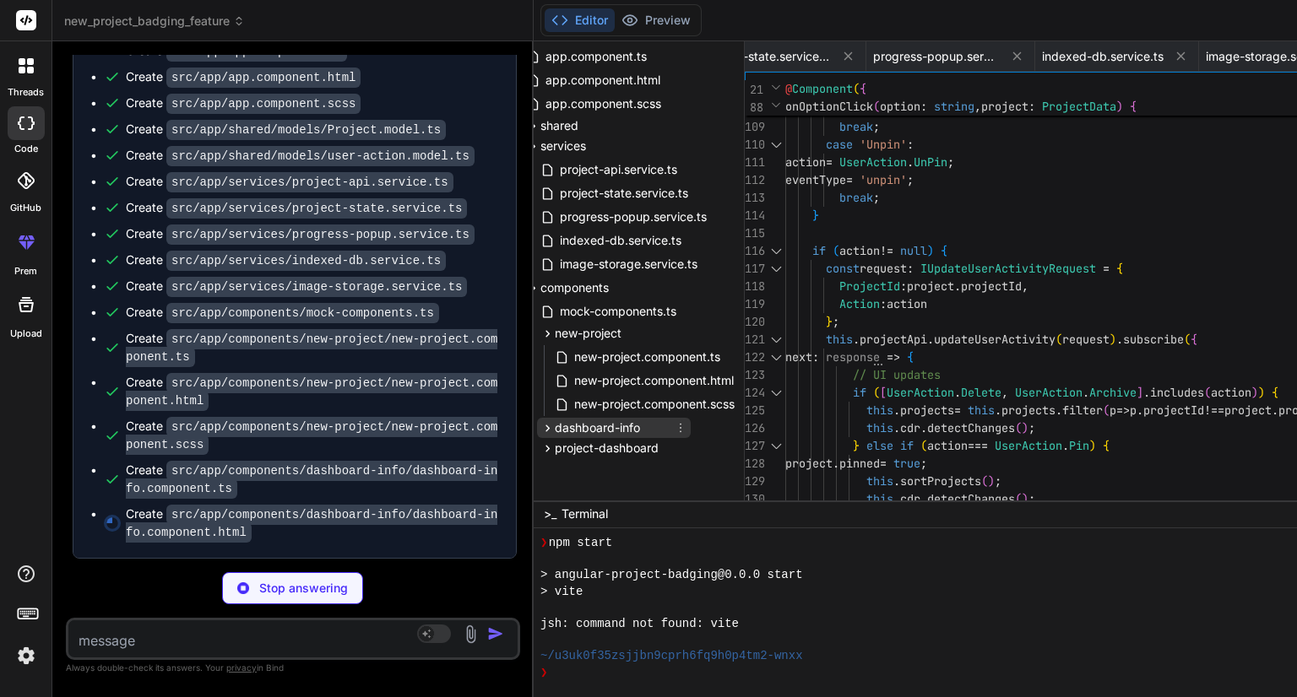
click at [540, 421] on icon at bounding box center [547, 428] width 14 height 14
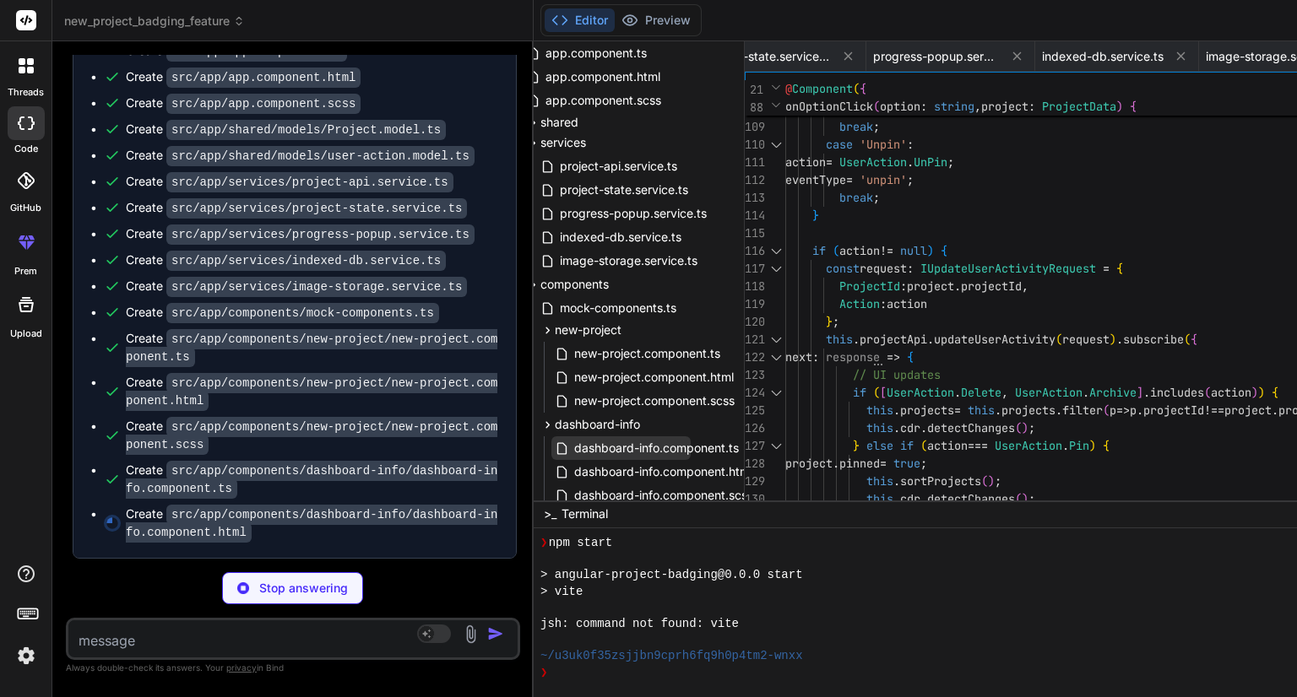
scroll to position [368, 46]
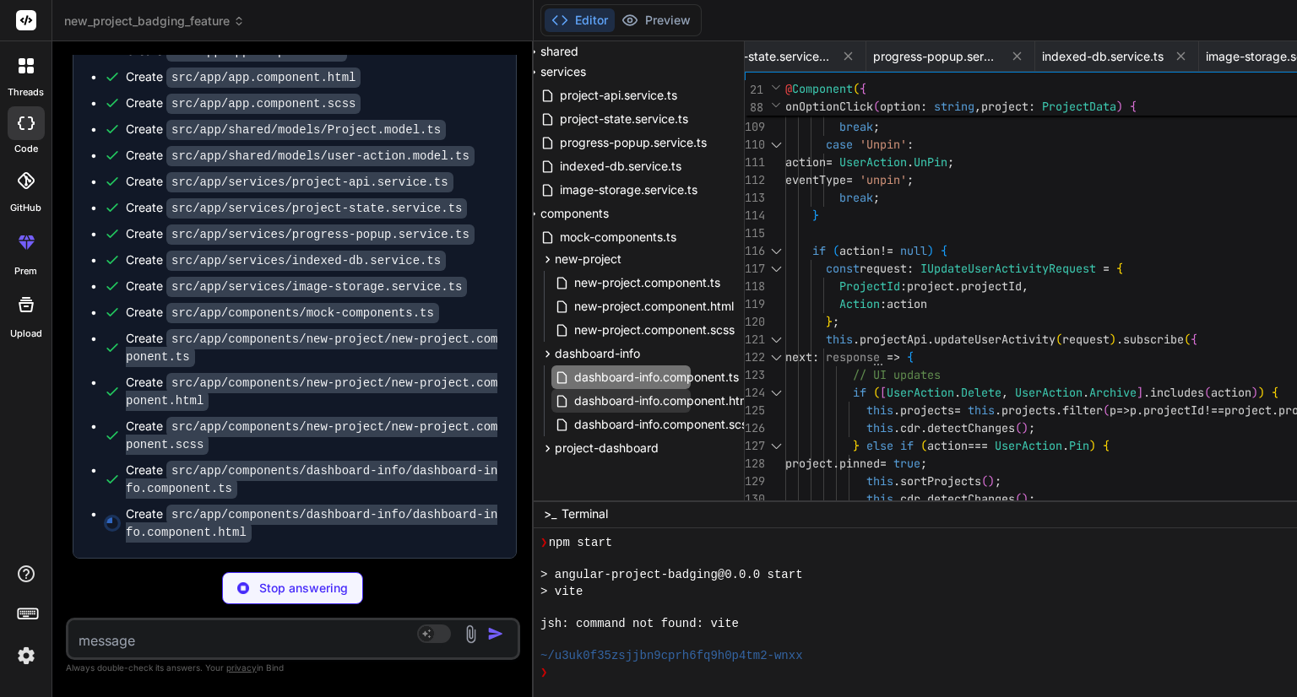
type textarea "x"
type textarea "</div> </cdk-virtual-scroll-viewport>"
click at [665, 391] on span "dashboard-info.component.html" at bounding box center [663, 401] width 182 height 20
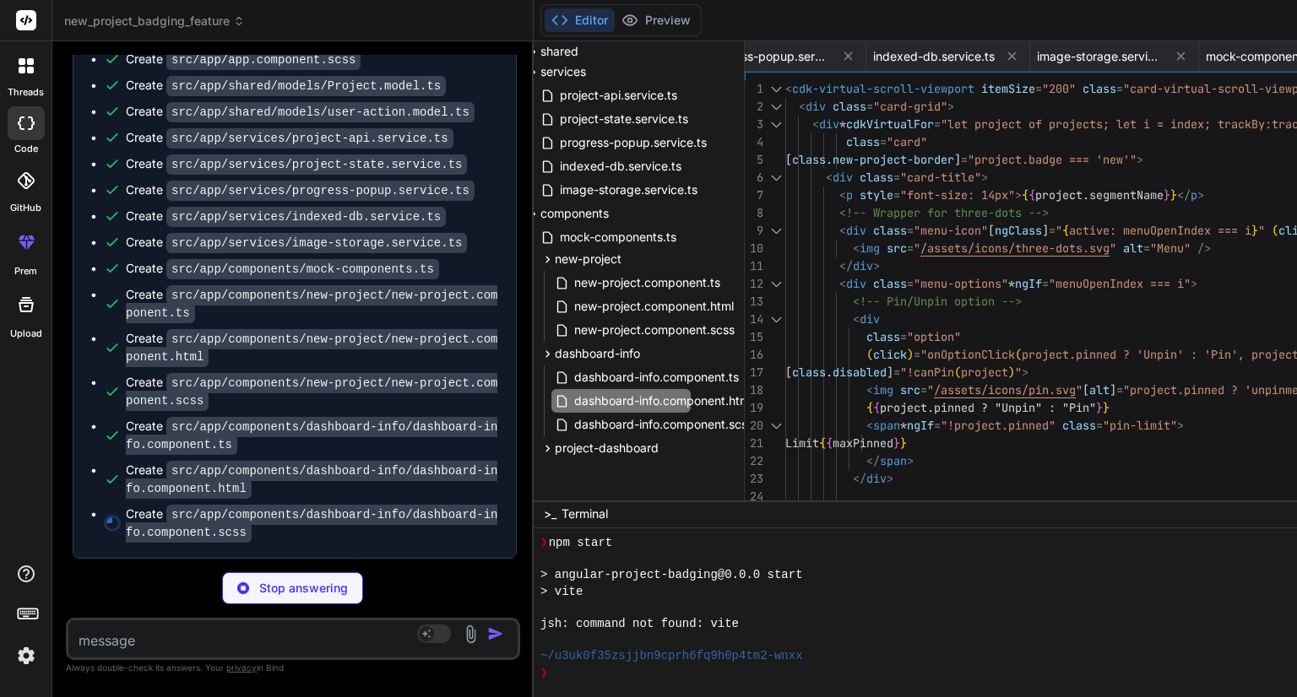
scroll to position [18480, 0]
type textarea "x"
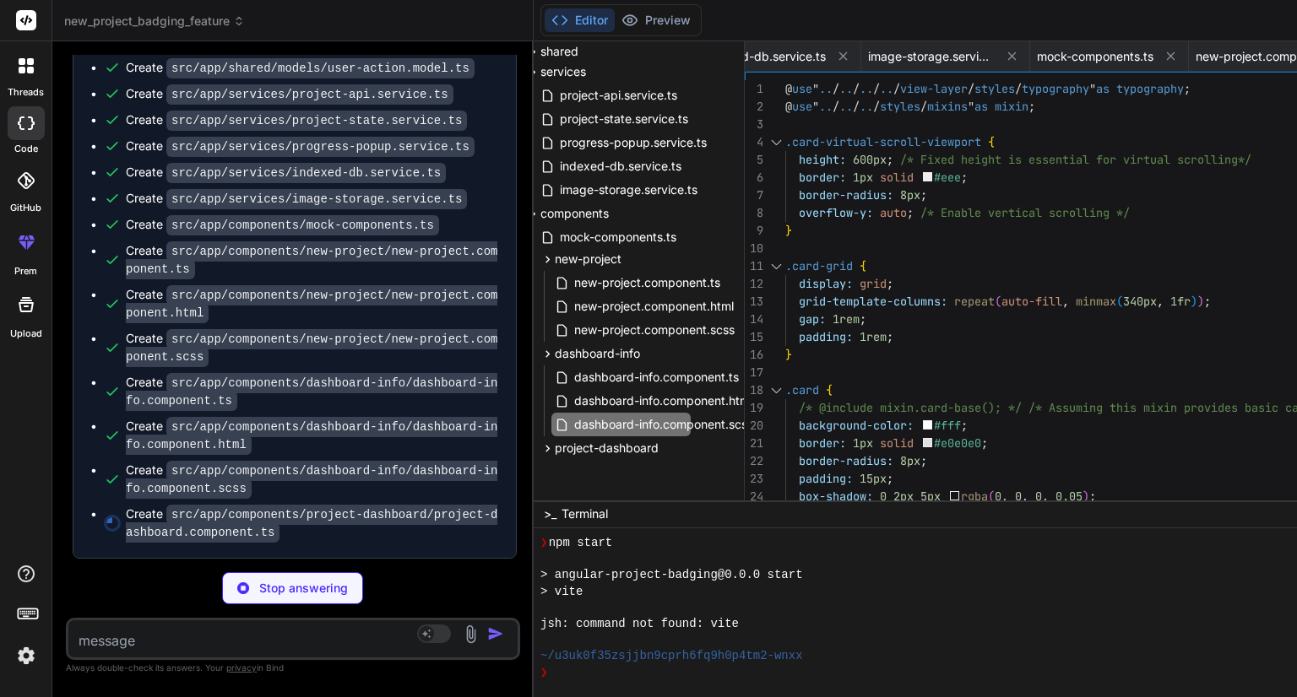
scroll to position [18524, 0]
type textarea "x"
click at [642, 370] on span "dashboard-info.component.ts" at bounding box center [656, 377] width 168 height 20
type textarea "// Reassign the projects array with pinned projects first this.projects = [...p…"
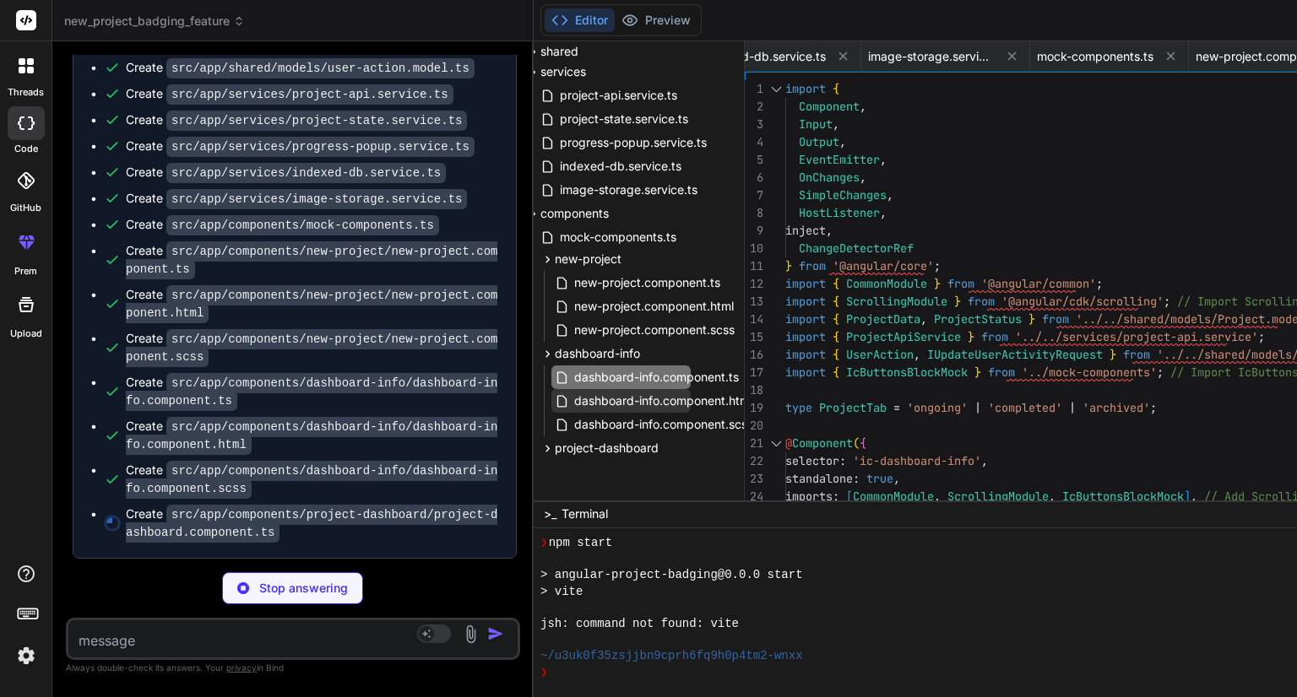
type textarea "x"
click at [651, 408] on div "dashboard-info.component.html" at bounding box center [620, 401] width 139 height 24
type textarea "</div> </cdk-virtual-scroll-viewport>"
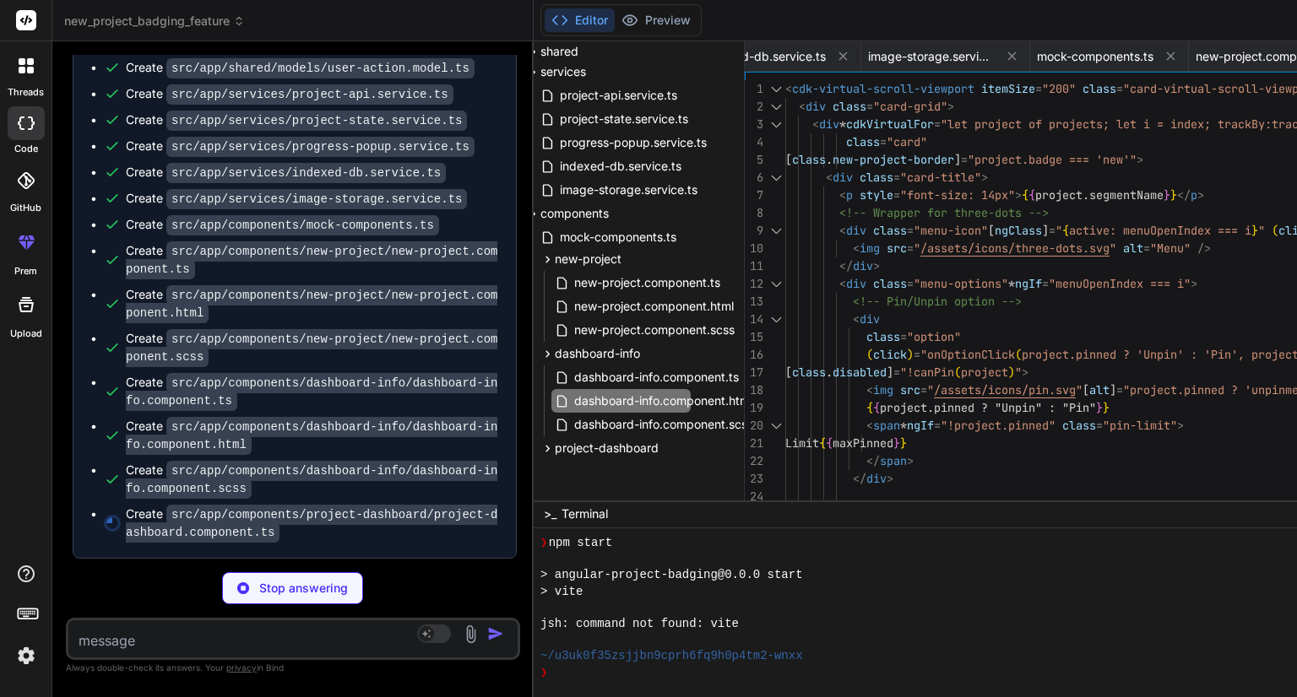
type textarea "x"
type textarea "break; case 'pin': case 'unpin': this.loadProjects(this.selectedTab, 1); // Ref…"
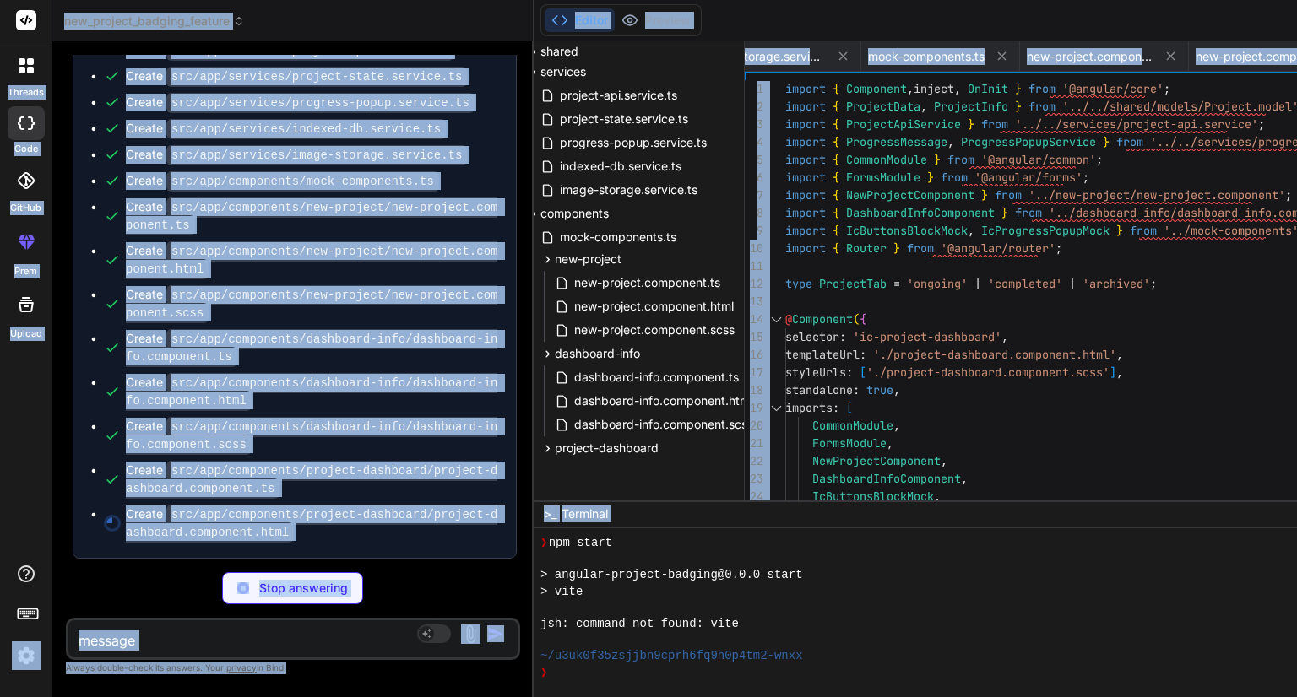
type textarea "x"
type textarea "type ProjectTab = 'ongoing' | 'completed' | 'archived'; @Component({ selector: …"
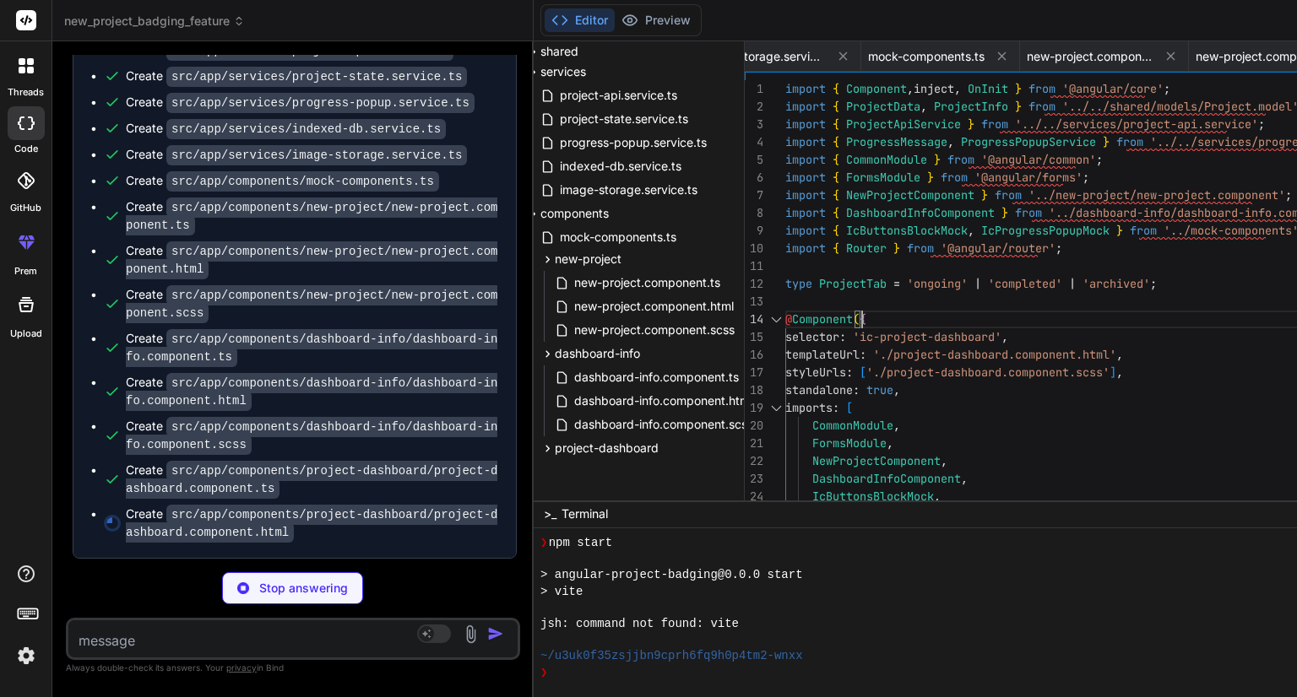
scroll to position [0, 0]
type textarea "x"
type textarea "import { Component, inject, OnInit } from '@angular/core'; import { ProjectData…"
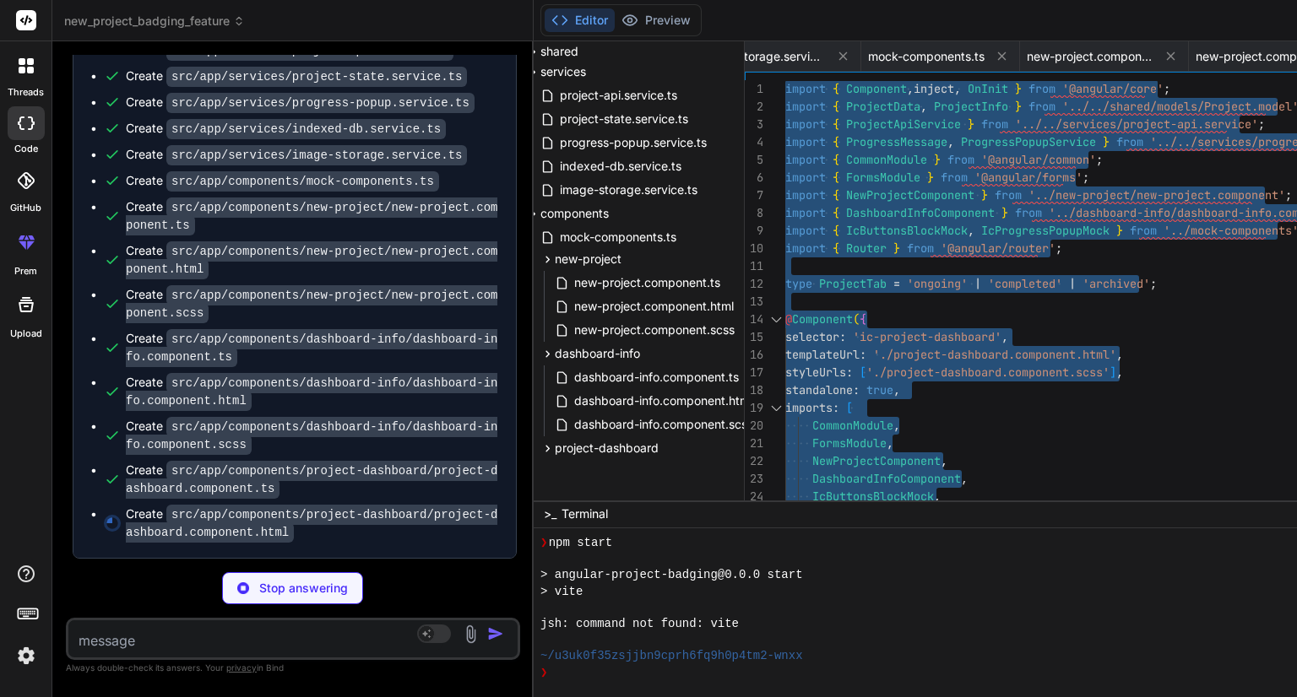
type textarea "x"
type textarea "<ic-progress-popup></ic-progress-popup>"
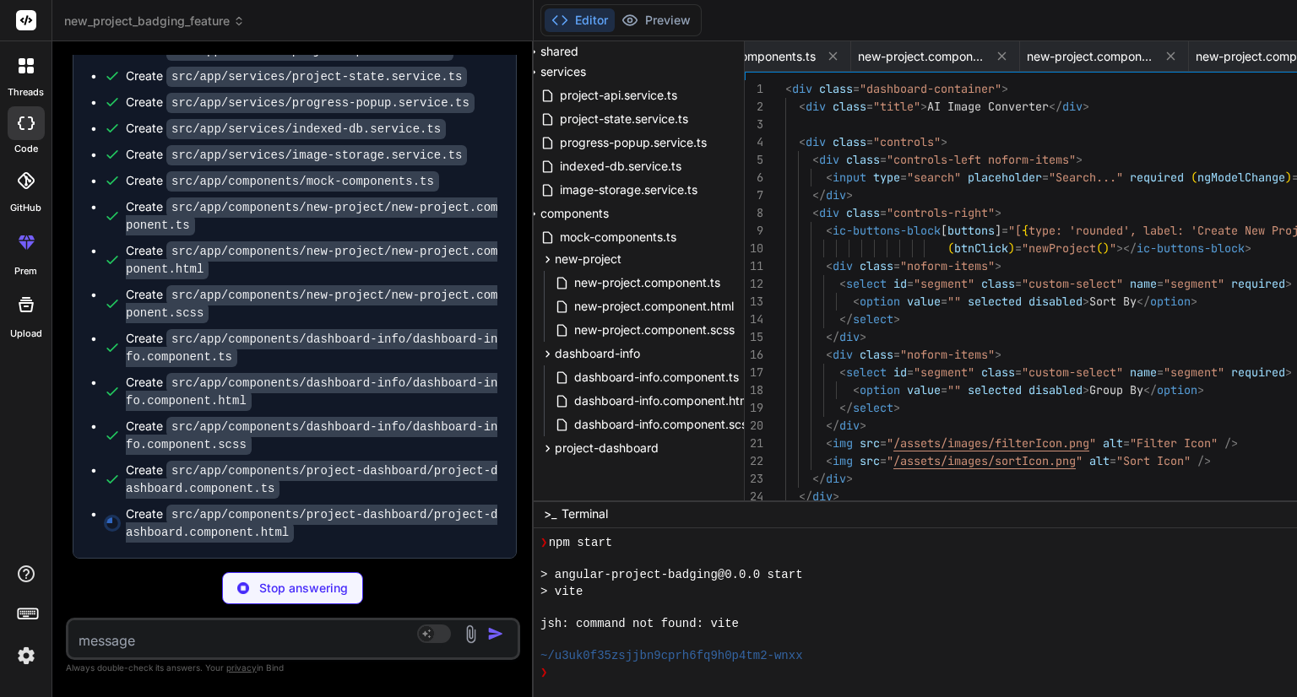
type textarea "x"
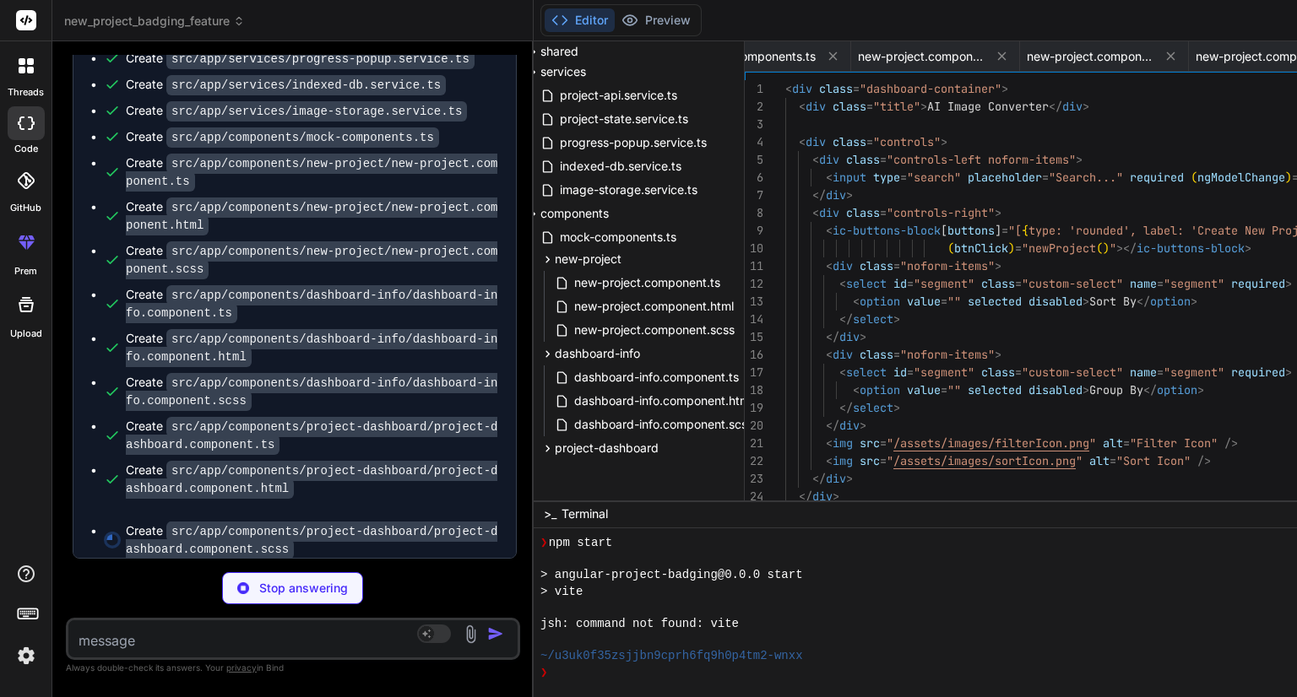
type textarea "} .project-card-list-container { min-height: 300px; /* Ensure space for loading…"
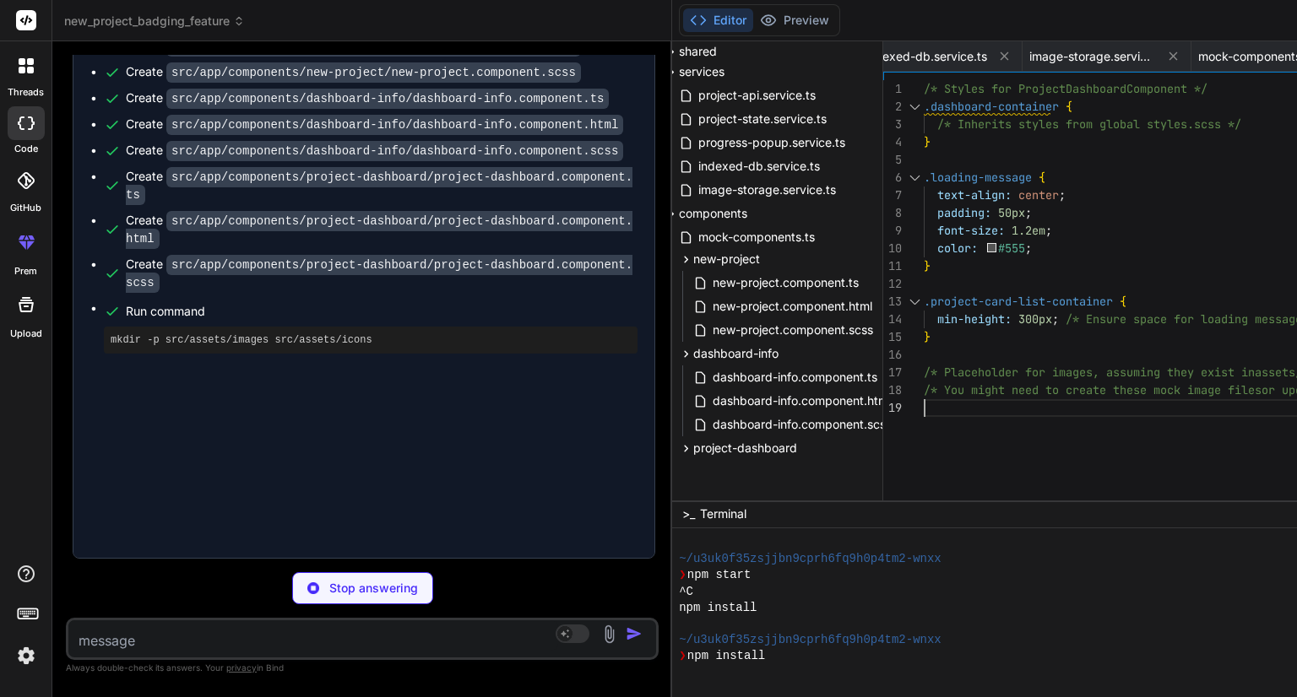
scroll to position [0, 2169]
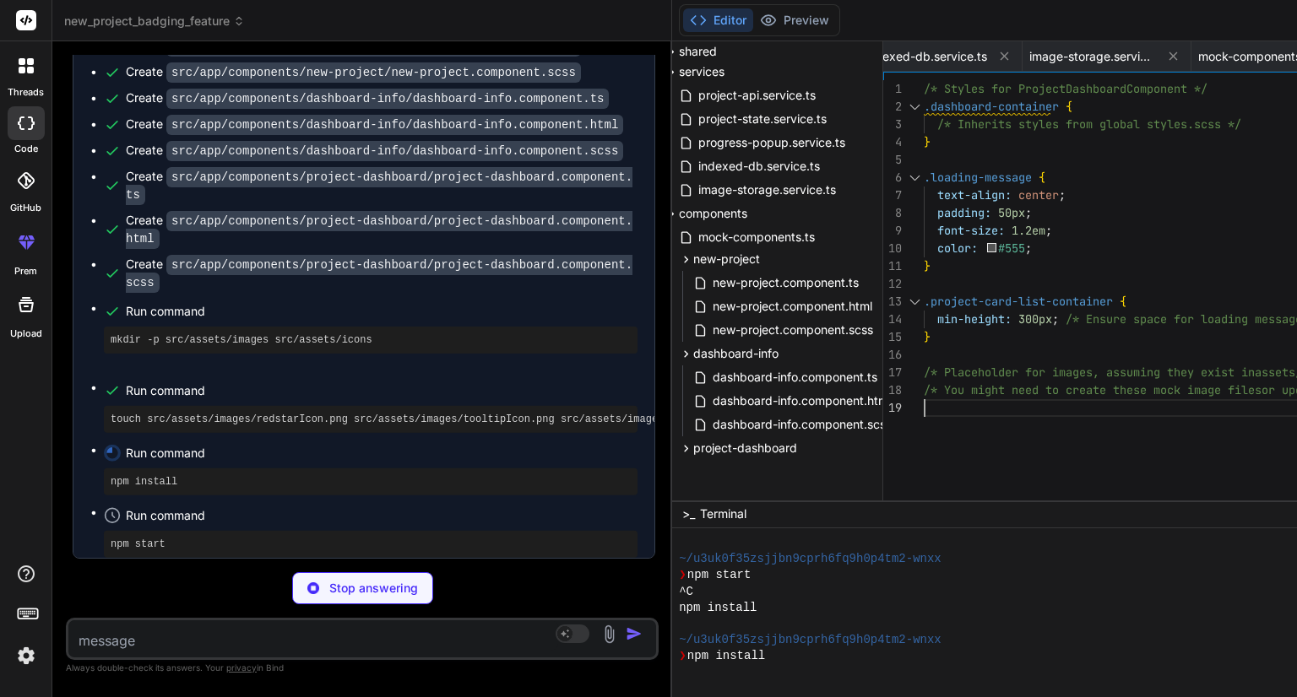
type textarea "x"
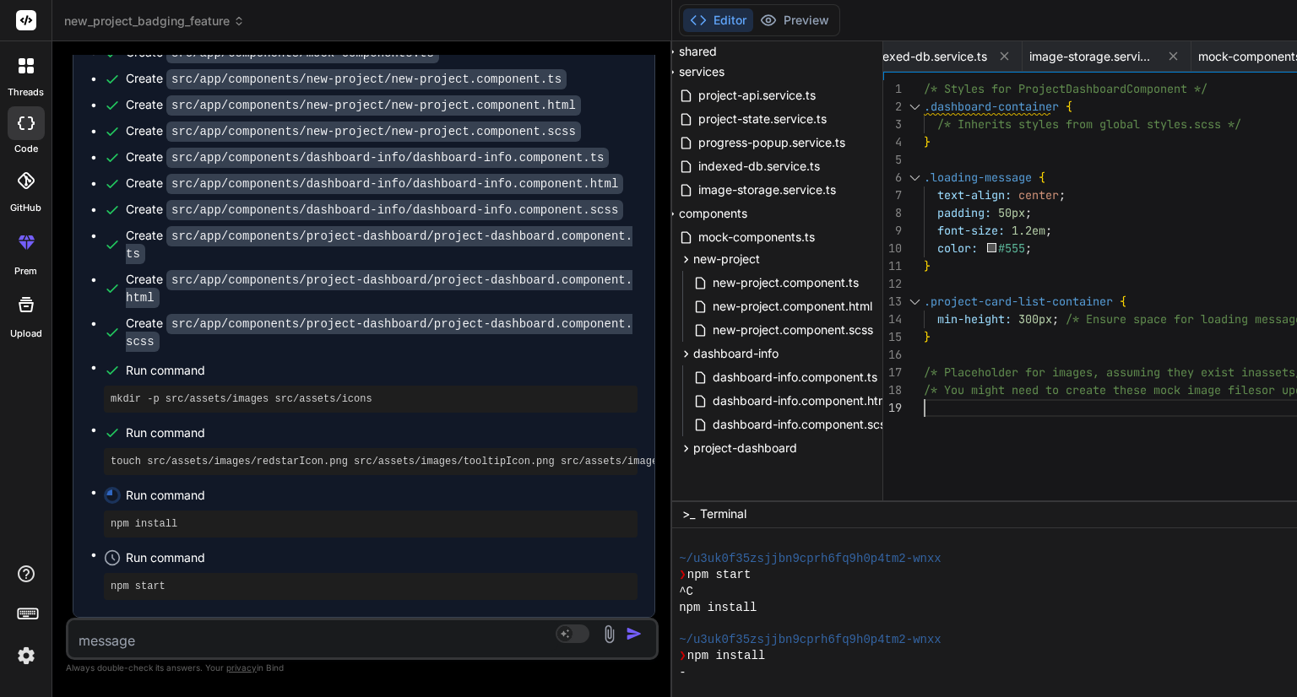
scroll to position [15009, 0]
click at [711, 371] on span "dashboard-info.component.ts" at bounding box center [795, 377] width 168 height 20
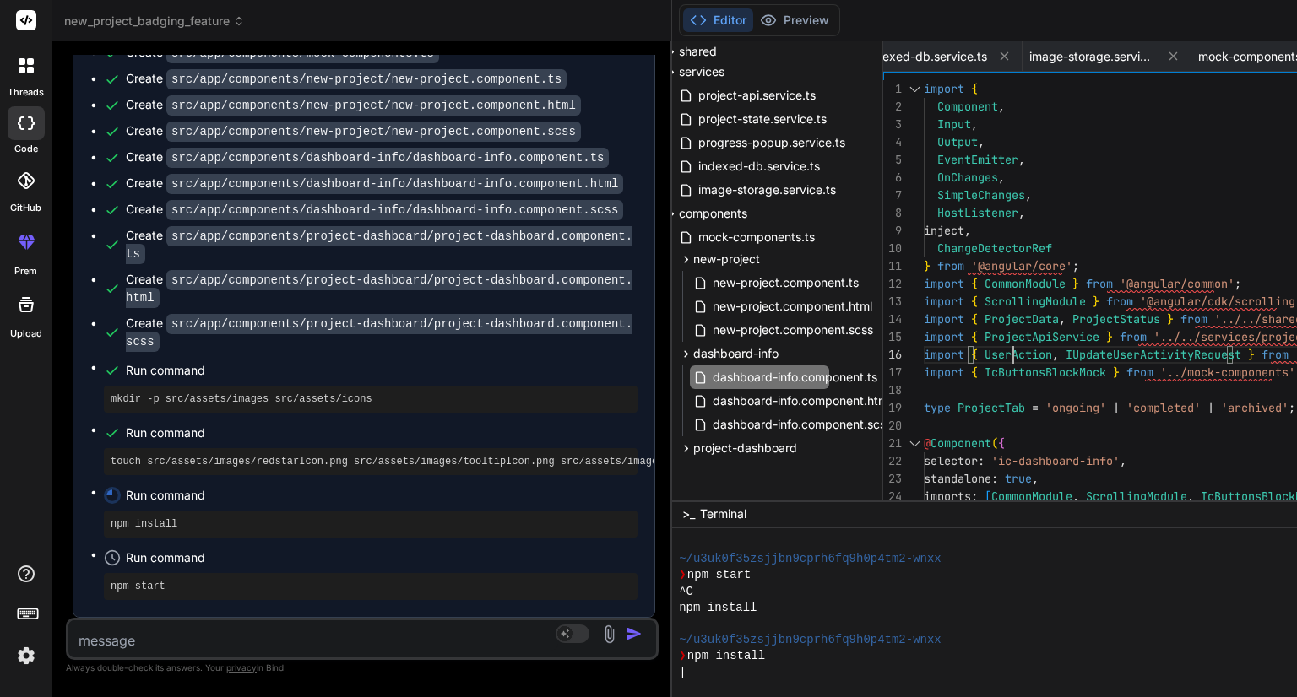
scroll to position [0, 0]
type textarea "import { Component, Input, Output, EventEmitter, OnChanges, SimpleChanges, Host…"
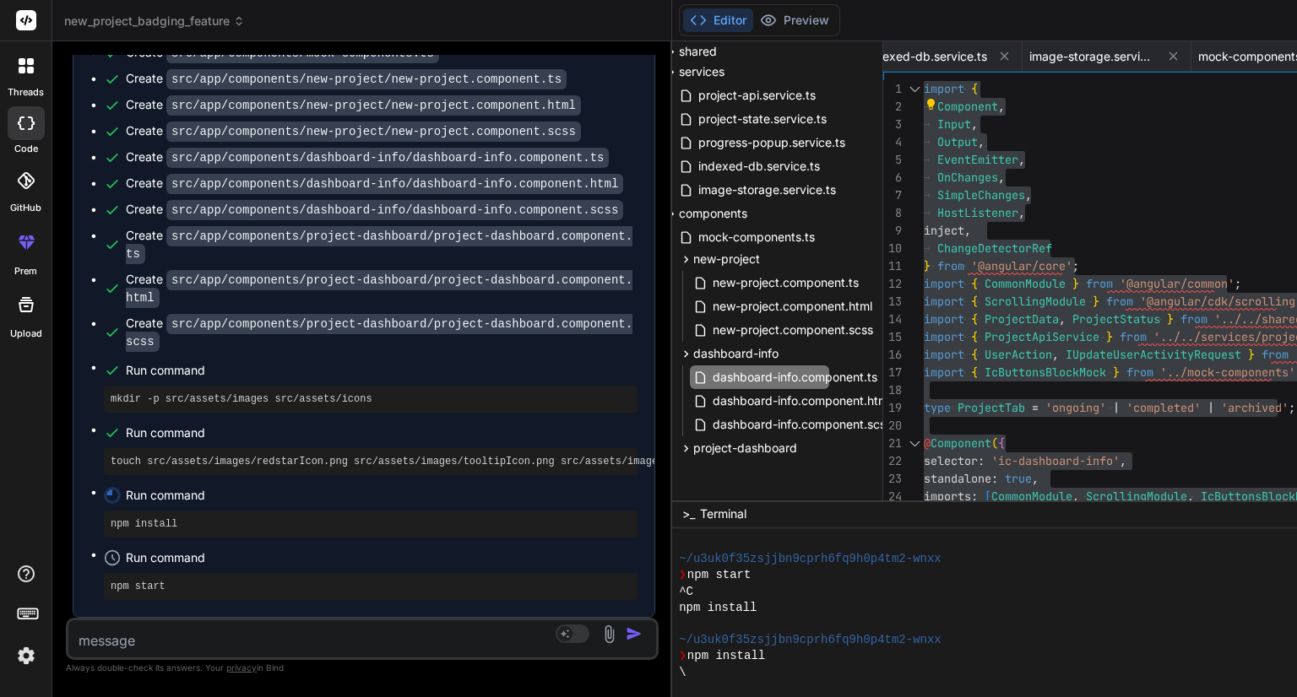
click at [389, 639] on textarea at bounding box center [313, 636] width 490 height 30
type textarea "p"
type textarea "x"
type textarea "pl"
type textarea "x"
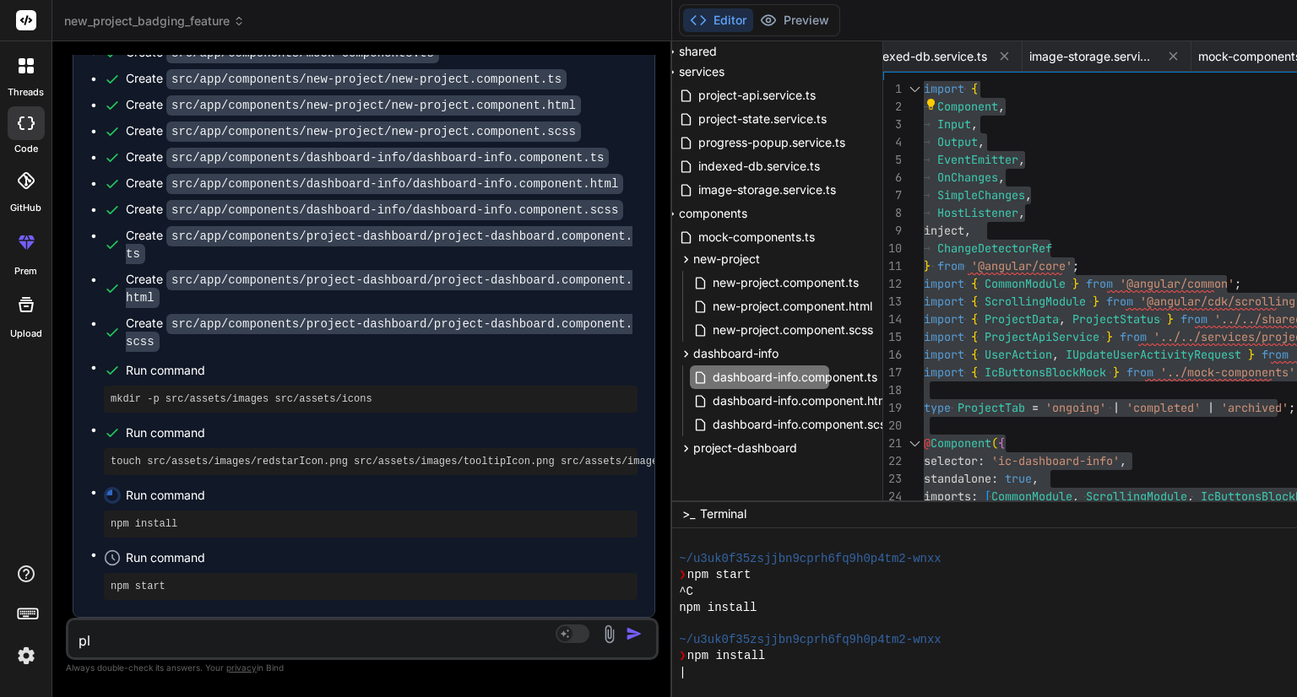
type textarea "ple"
type textarea "x"
type textarea "plea"
type textarea "x"
type textarea "pleas"
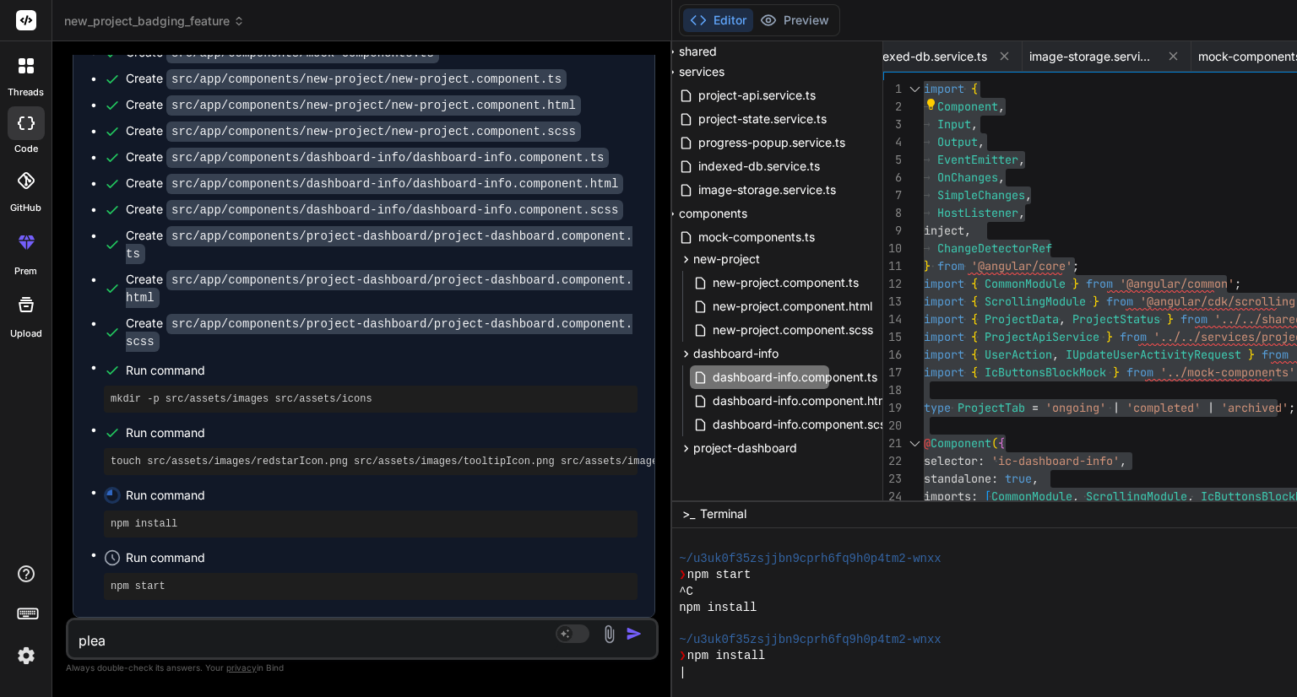
type textarea "x"
type textarea "please"
type textarea "x"
type textarea "please"
type textarea "x"
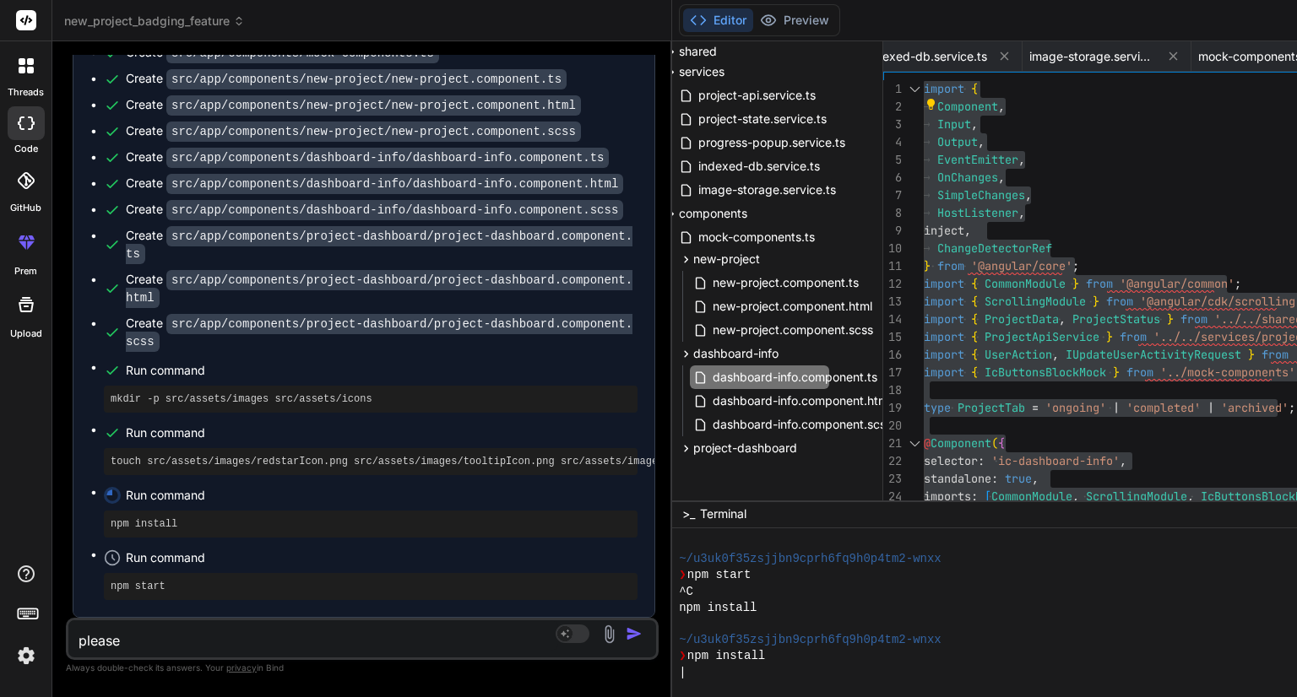
type textarea "please m"
type textarea "x"
type textarea "please ma"
type textarea "x"
type textarea "please mak"
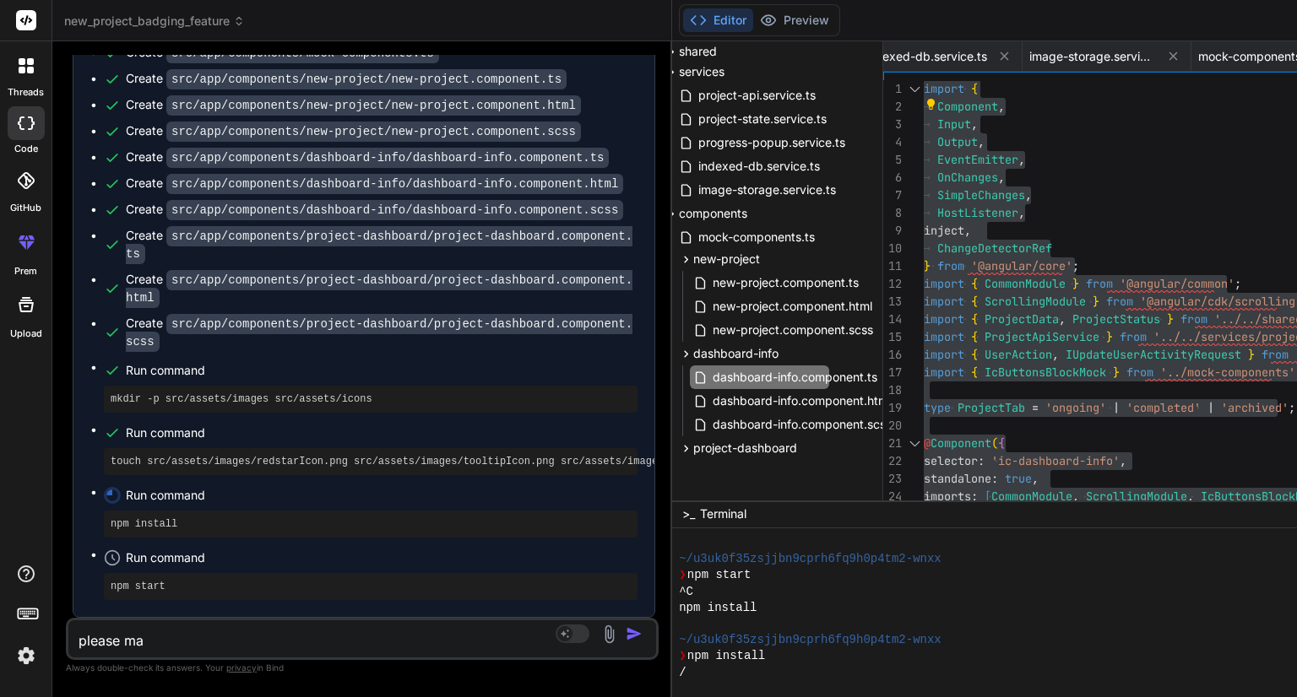
type textarea "x"
type textarea "please make"
type textarea "x"
type textarea "please make"
type textarea "x"
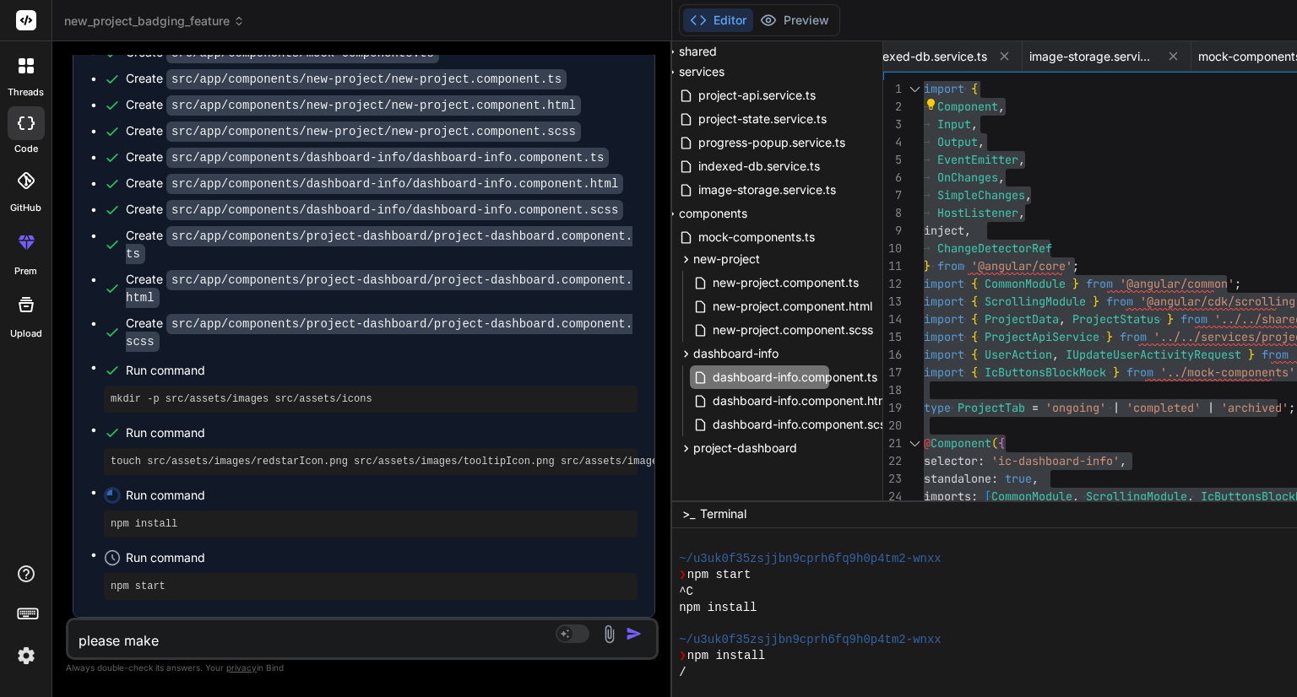
type textarea "please make s"
type textarea "x"
type textarea "please make su"
type textarea "x"
type textarea "please make [PERSON_NAME]"
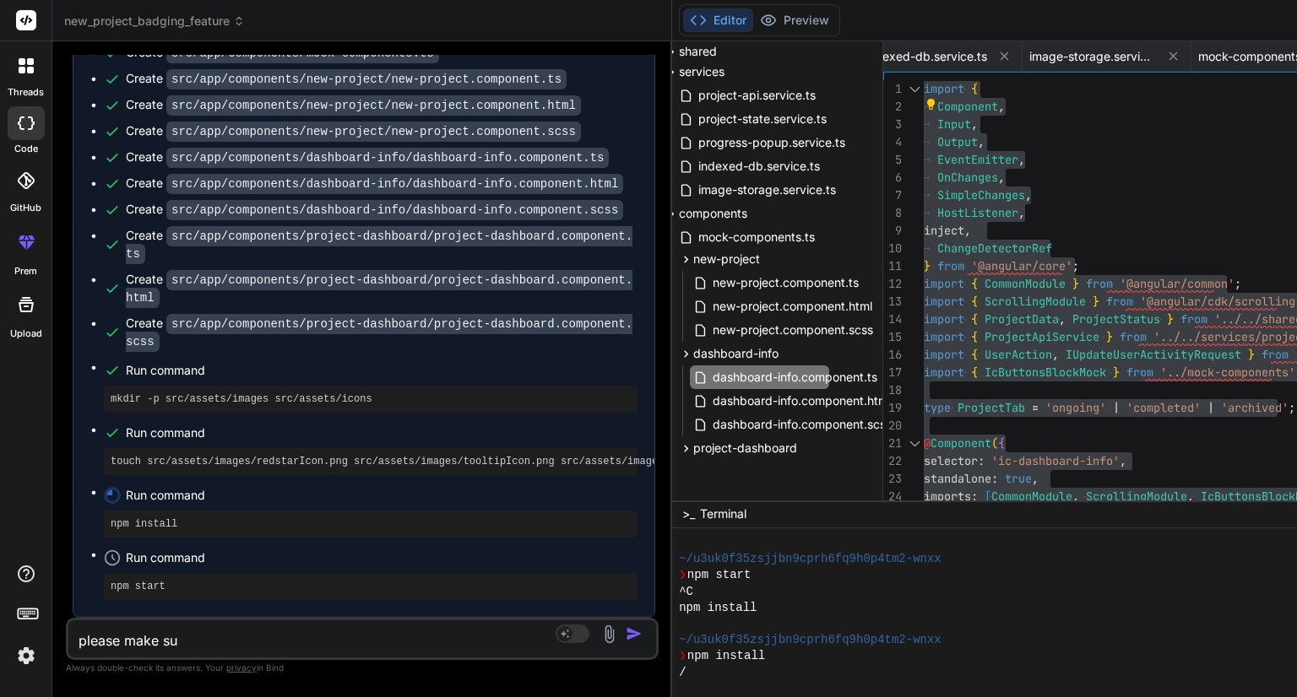
type textarea "x"
type textarea "please make su"
type textarea "x"
type textarea "please make [PERSON_NAME]"
type textarea "x"
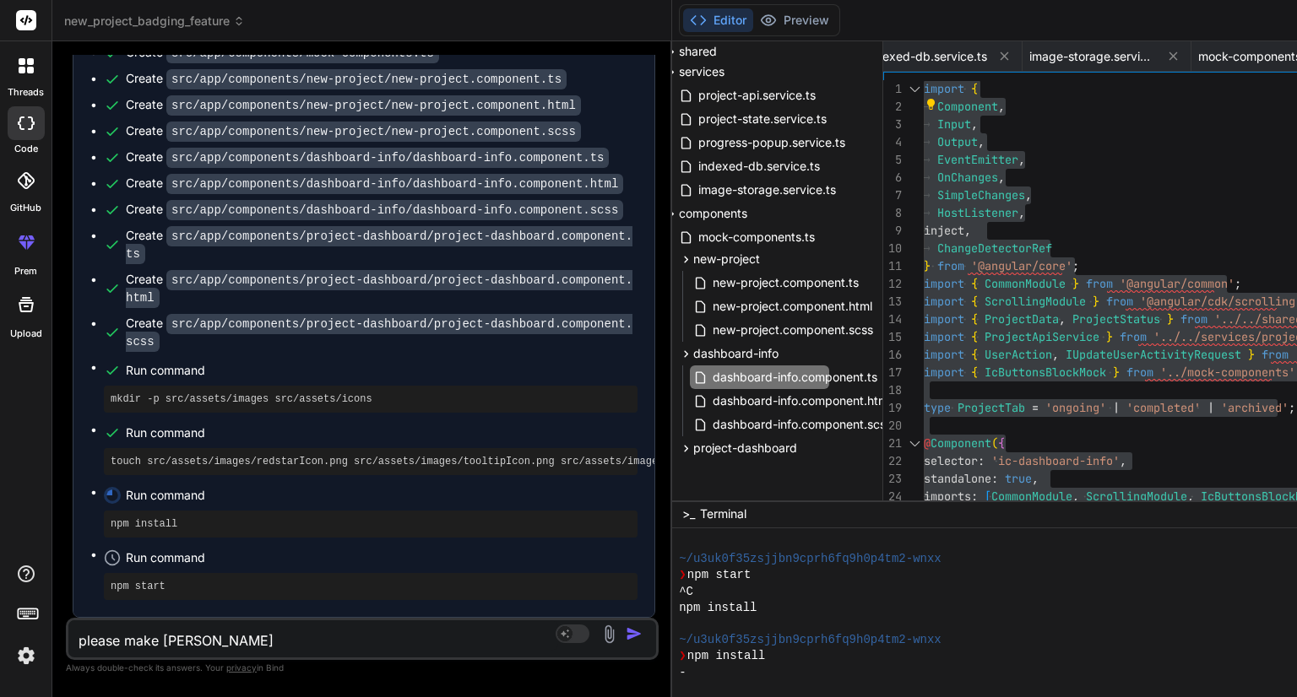
type textarea "please make su"
type textarea "x"
type textarea "please make sur"
type textarea "x"
type textarea "please make sure"
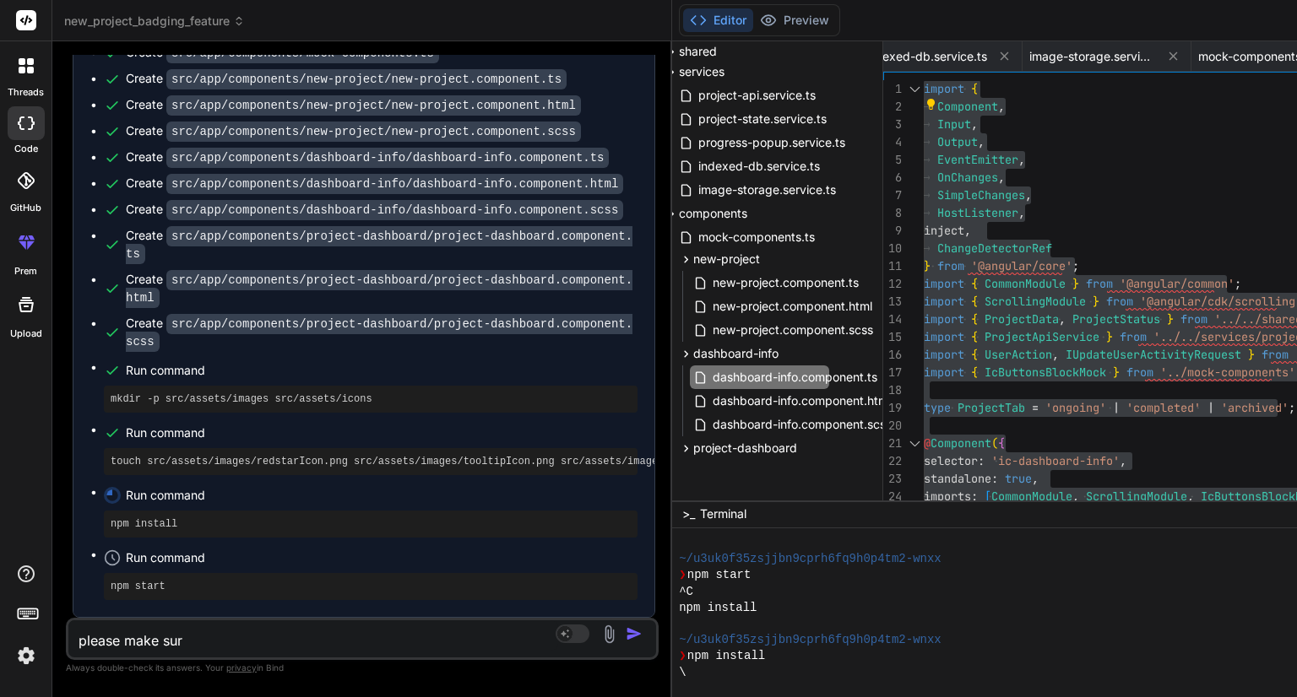
type textarea "x"
type textarea "please make sure"
type textarea "x"
type textarea "please make sure I"
type textarea "x"
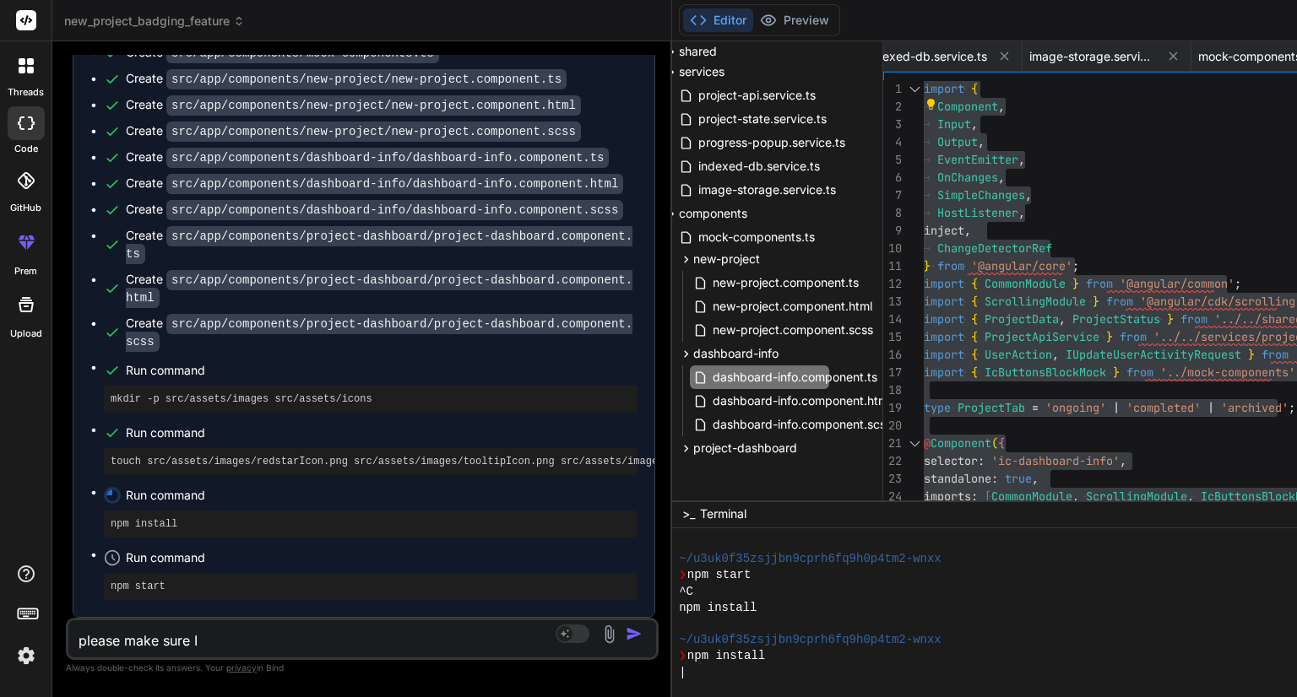
type textarea "please make sure I"
type textarea "x"
type textarea "please make sure I n"
type textarea "x"
type textarea "please make sure I ne"
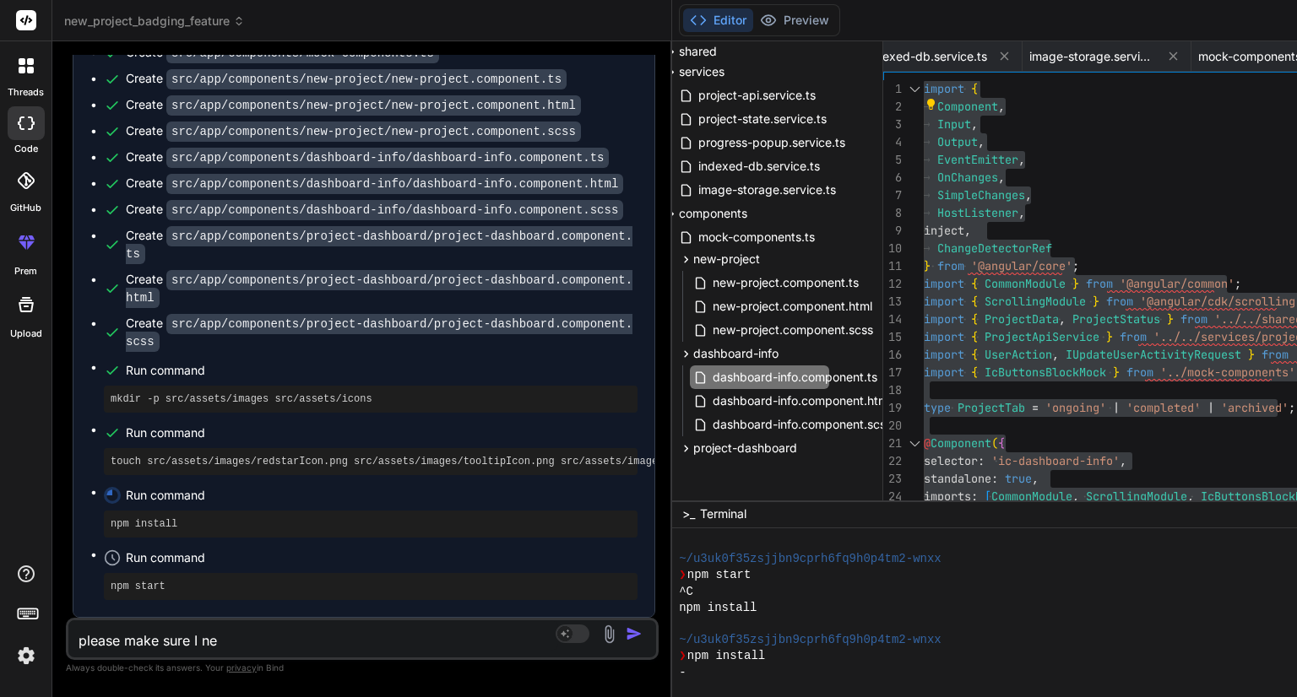
type textarea "x"
type textarea "please make sure I nee"
type textarea "x"
type textarea "please make sure I need"
type textarea "x"
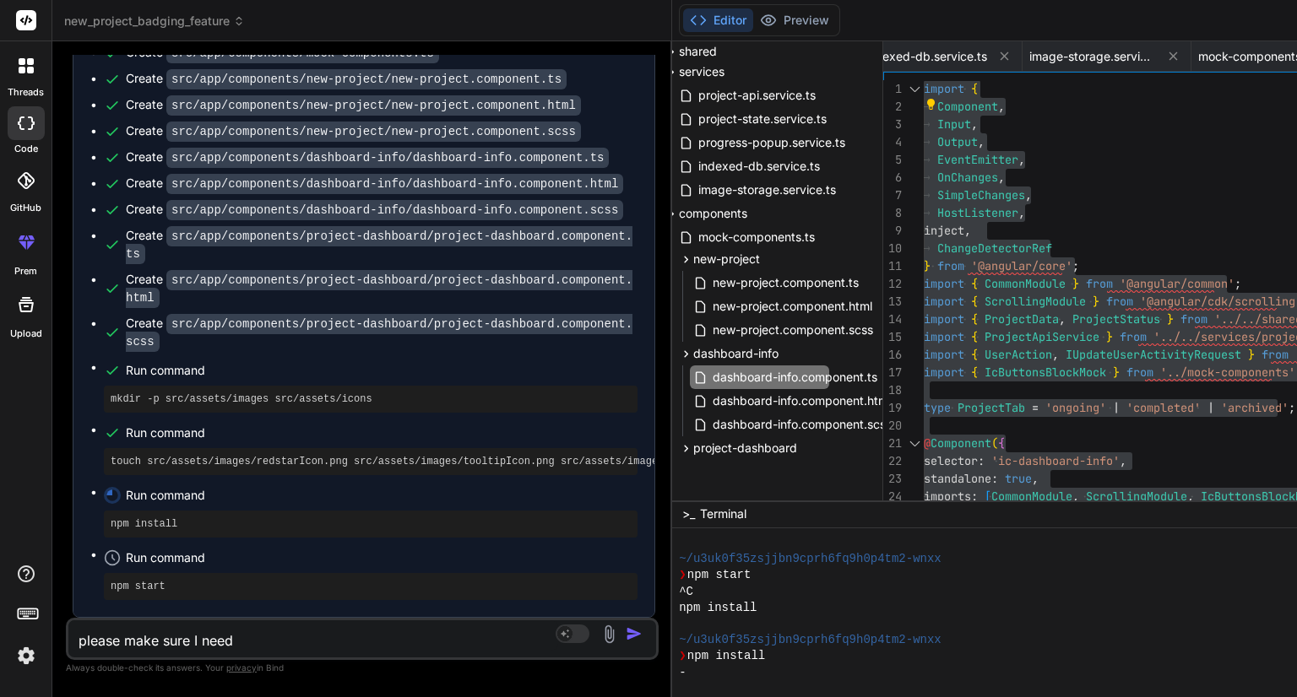
type textarea "please make sure I need"
type textarea "x"
type textarea "please make sure I need t"
type textarea "x"
type textarea "please make sure I need th"
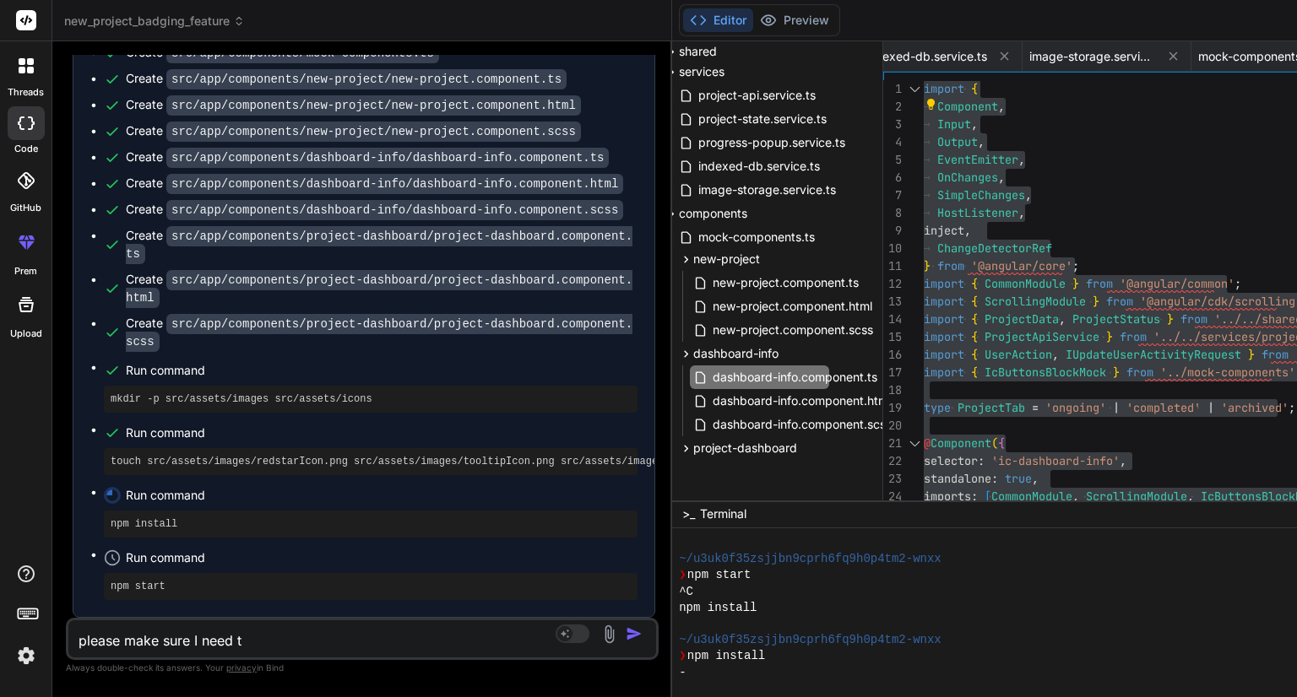
type textarea "x"
type textarea "please make sure I need the"
type textarea "x"
type textarea "please make sure I need the"
type textarea "x"
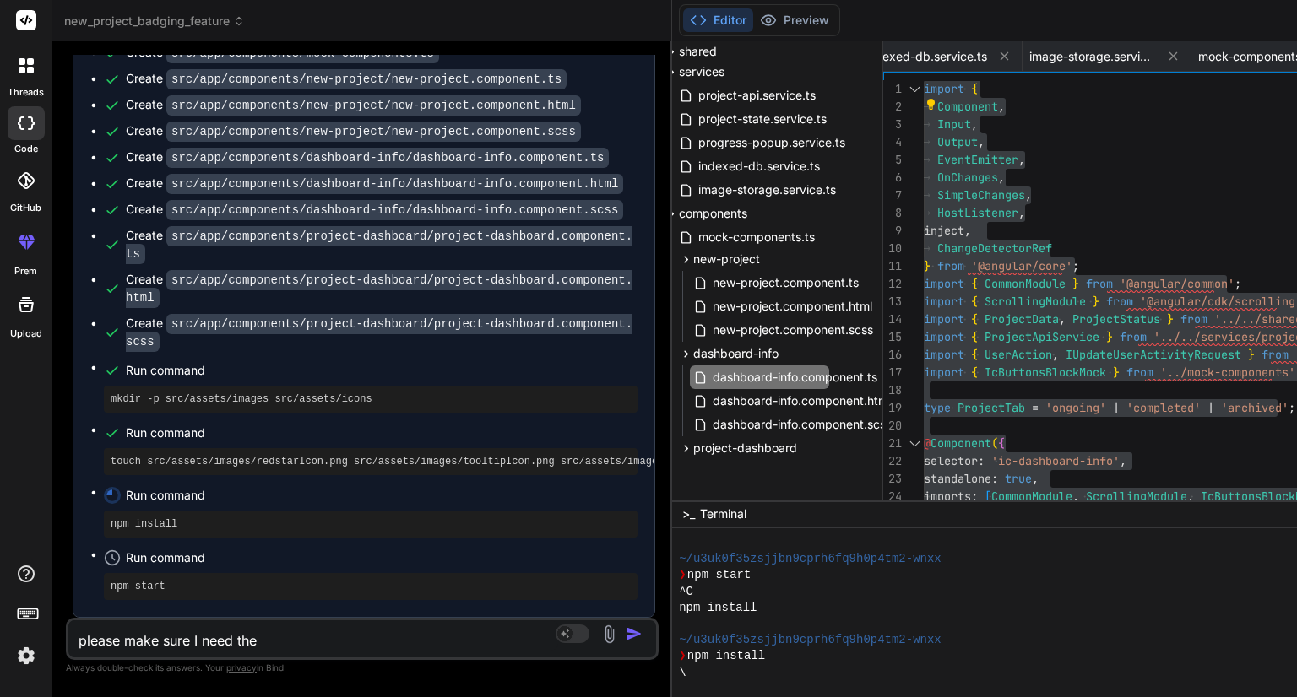
type textarea "please make sure I need the"
type textarea "x"
type textarea "please make sure I need th"
type textarea "x"
type textarea "please make sure I need t"
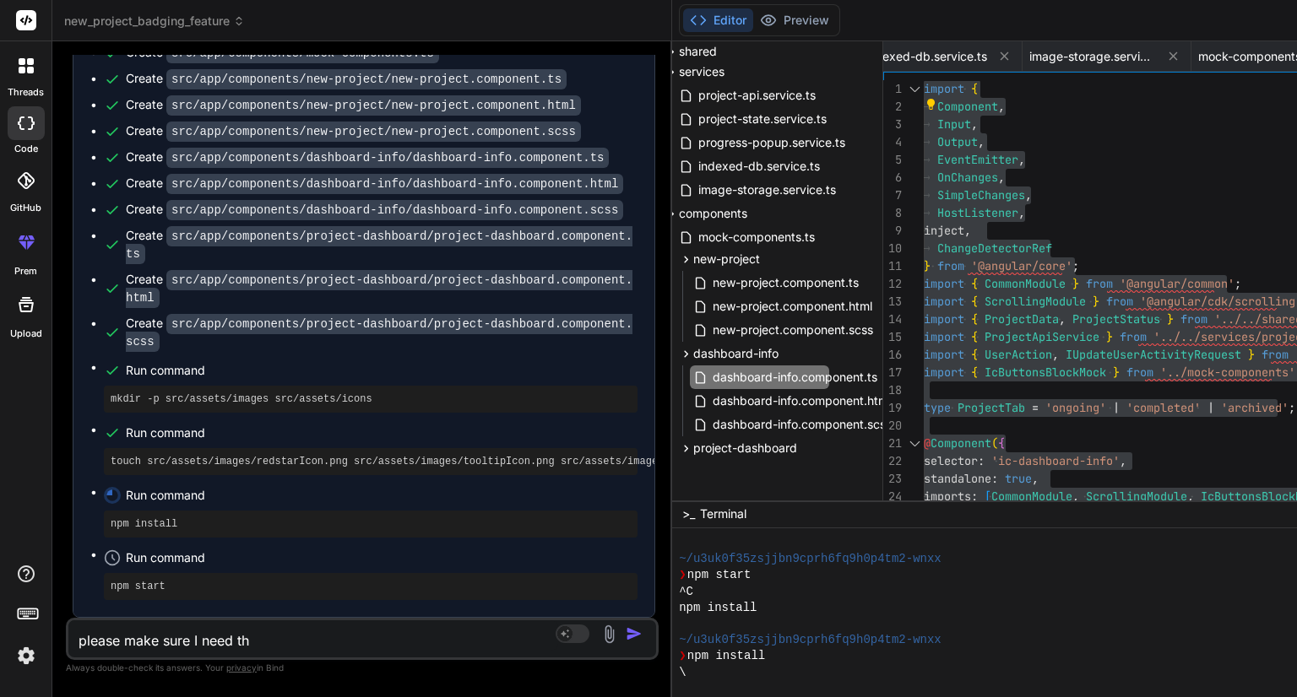
type textarea "x"
type textarea "please make sure I need"
type textarea "x"
type textarea "please make sure I need i"
type textarea "x"
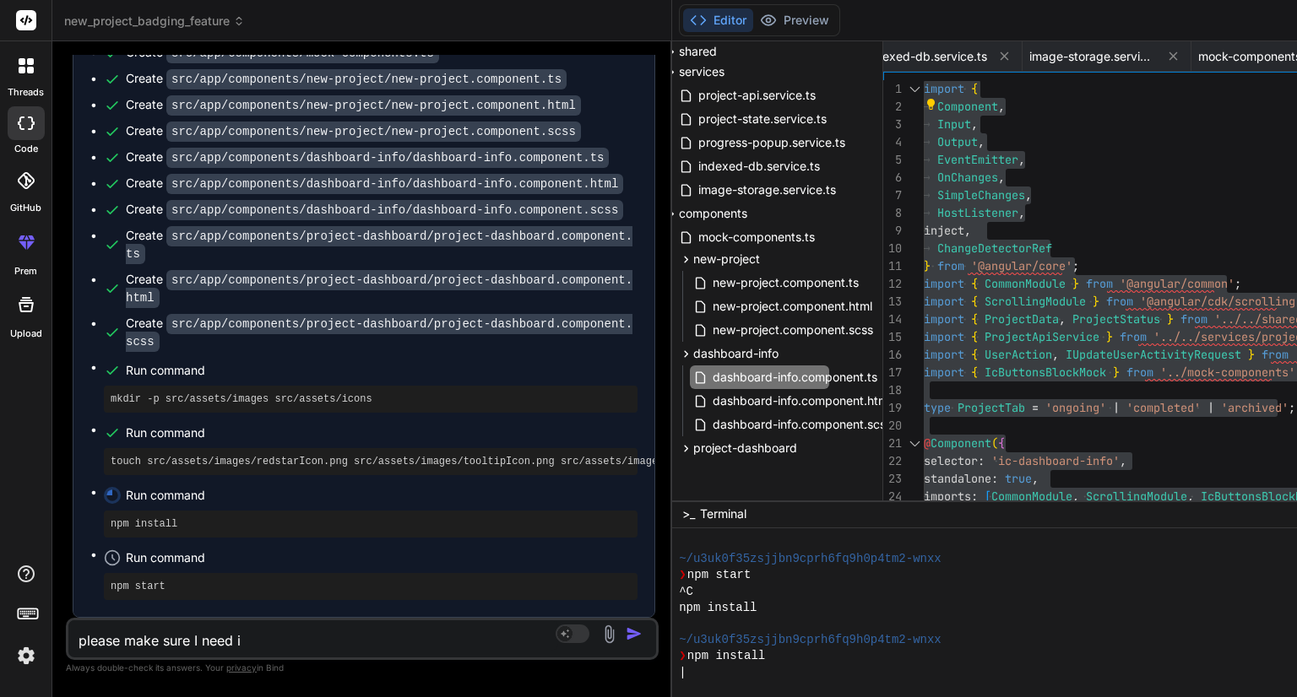
type textarea "please make sure I need"
type textarea "x"
type textarea "please make sure I need t"
type textarea "x"
type textarea "please make sure I need to"
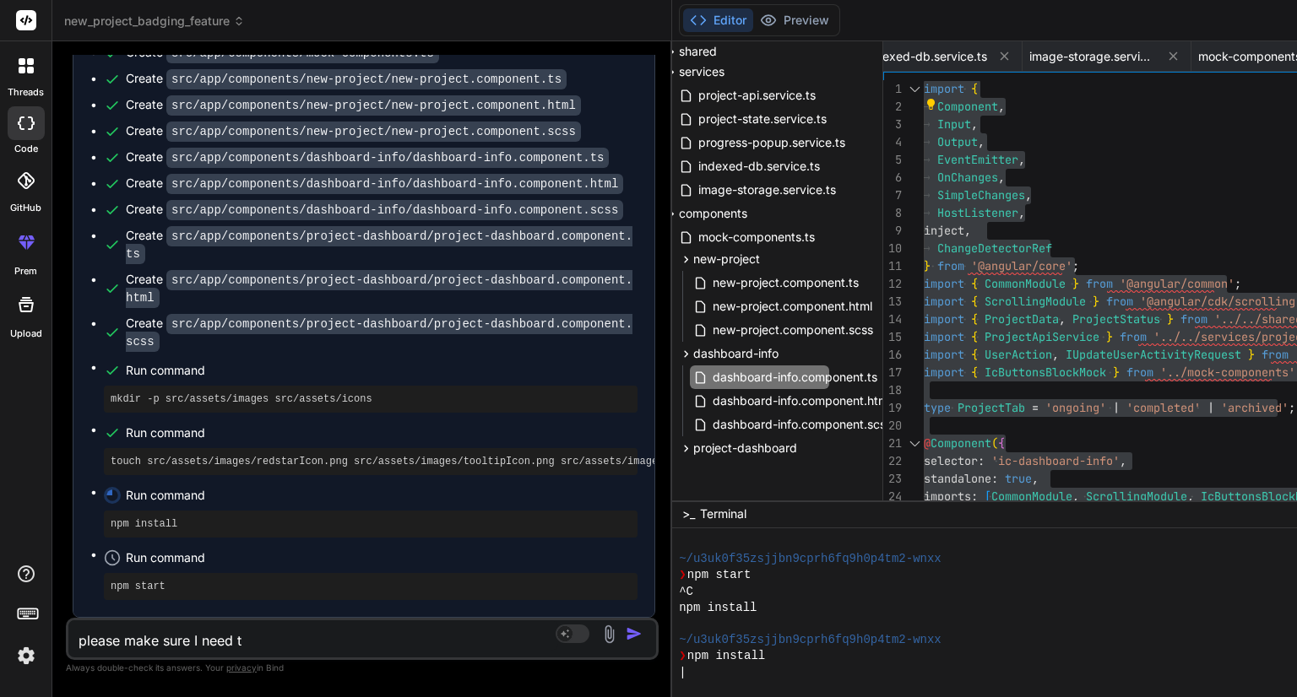
type textarea "x"
type textarea "please make sure I need to"
type textarea "x"
type textarea "please make sure I need to i"
type textarea "x"
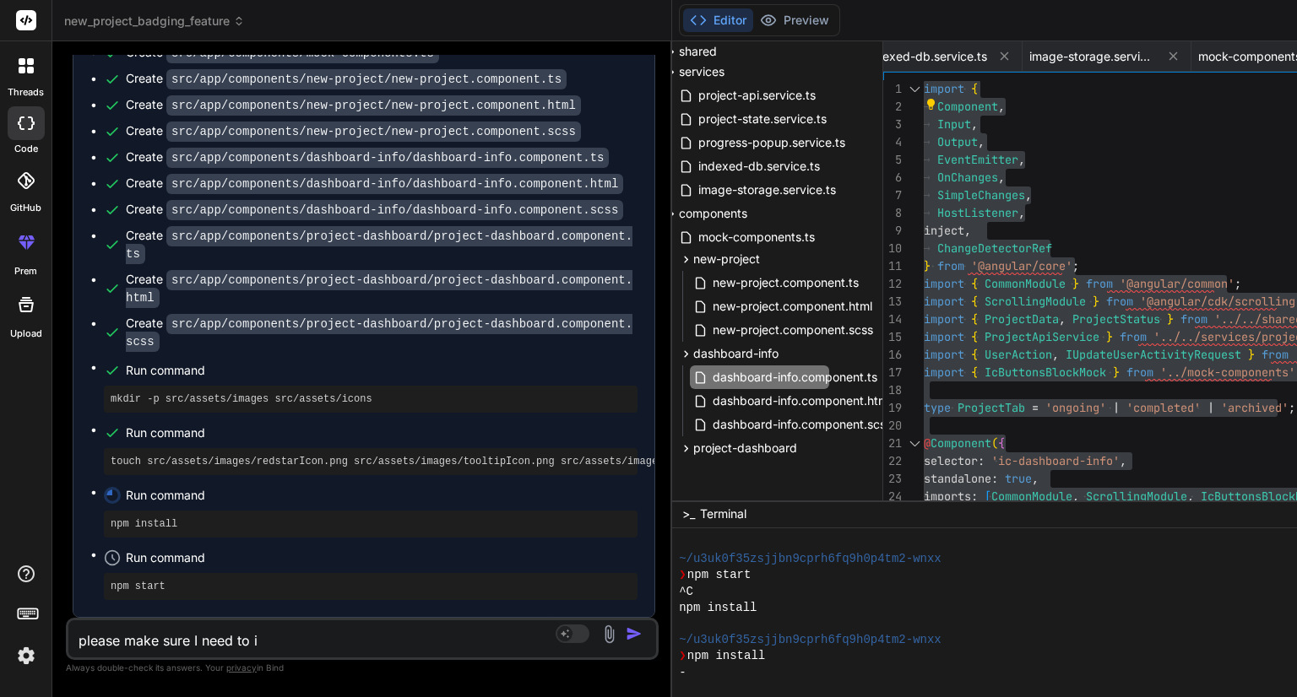
type textarea "please make sure I need to im"
type textarea "x"
type textarea "please make sure I need to imp"
type textarea "x"
type textarea "please make sure I need to impl"
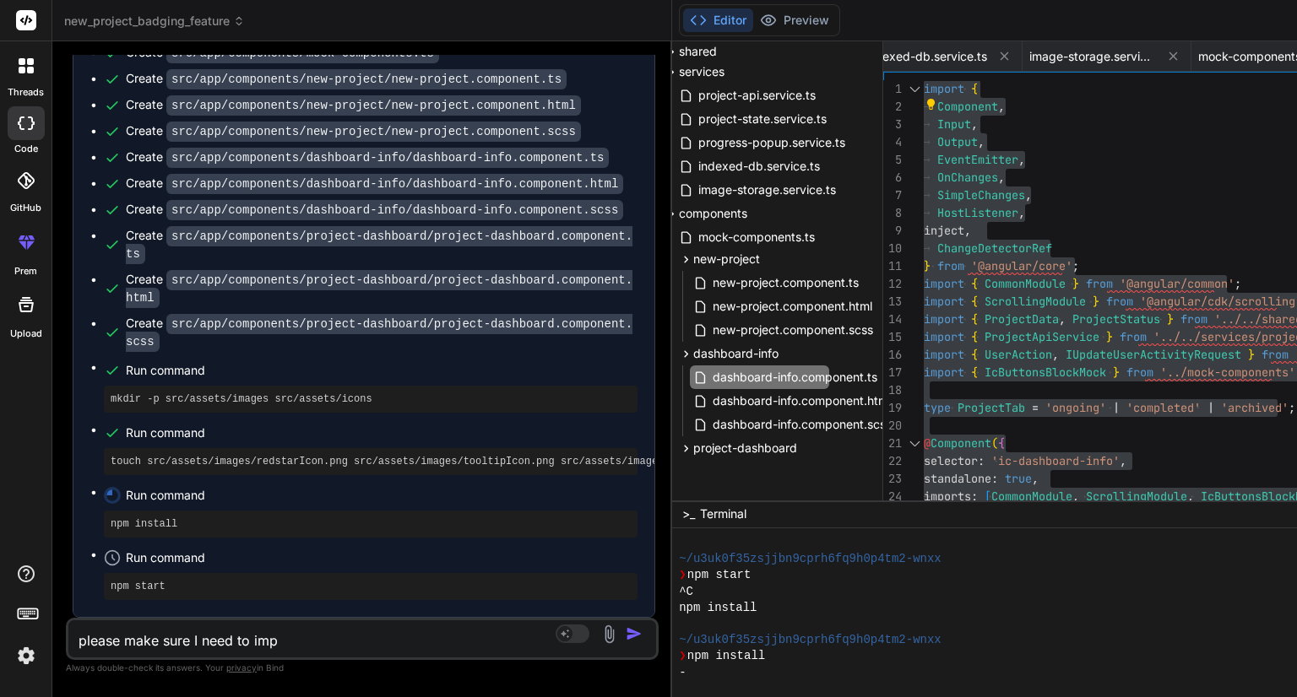
type textarea "x"
type textarea "please make sure I need to imple"
type textarea "x"
type textarea "please make sure I need to implem"
type textarea "x"
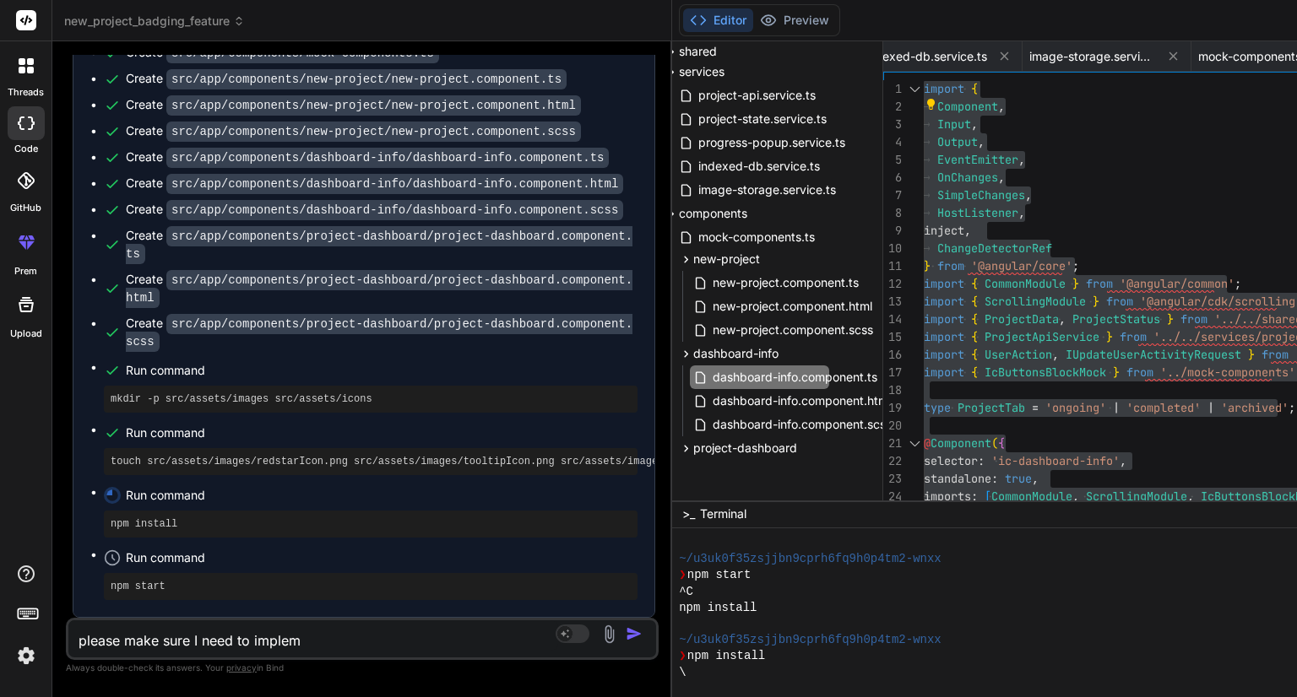
type textarea "please make sure I need to impleme"
type textarea "x"
type textarea "please make sure I need to implemen"
type textarea "x"
type textarea "please make sure I need to implement"
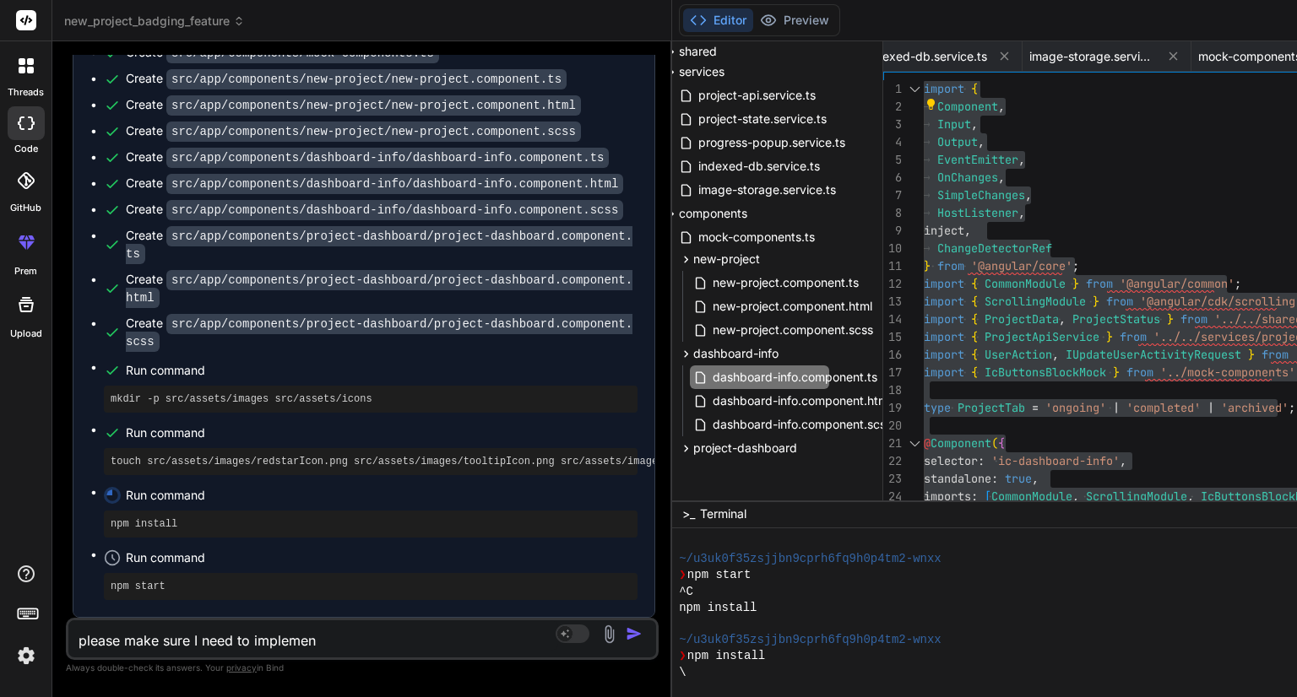
type textarea "x"
type textarea "please make sure I need to implement"
type textarea "x"
type textarea "please make sure I need to implement"
type textarea "x"
